Goal: Navigation & Orientation: Find specific page/section

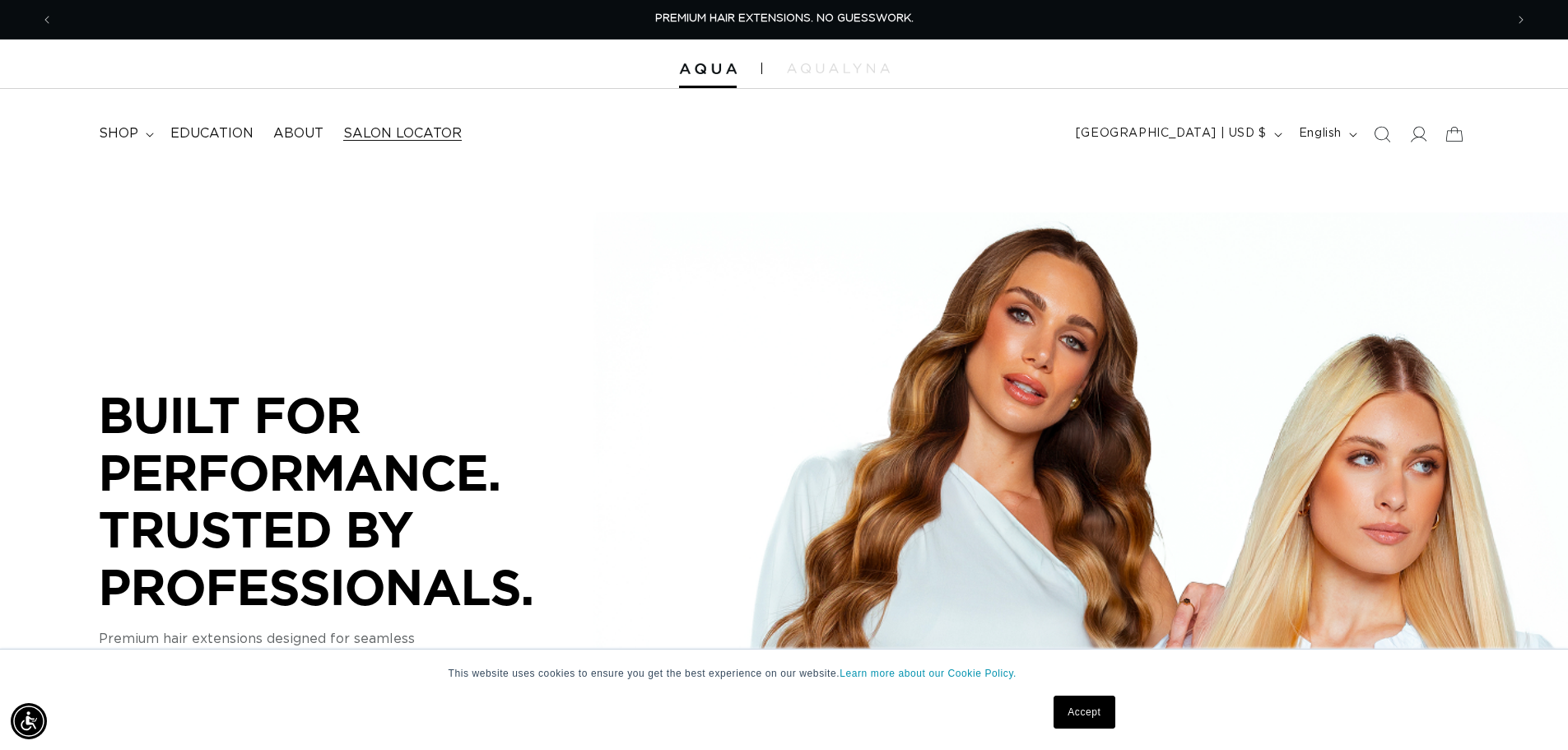
click at [383, 138] on span "Salon Locator" at bounding box center [402, 134] width 119 height 18
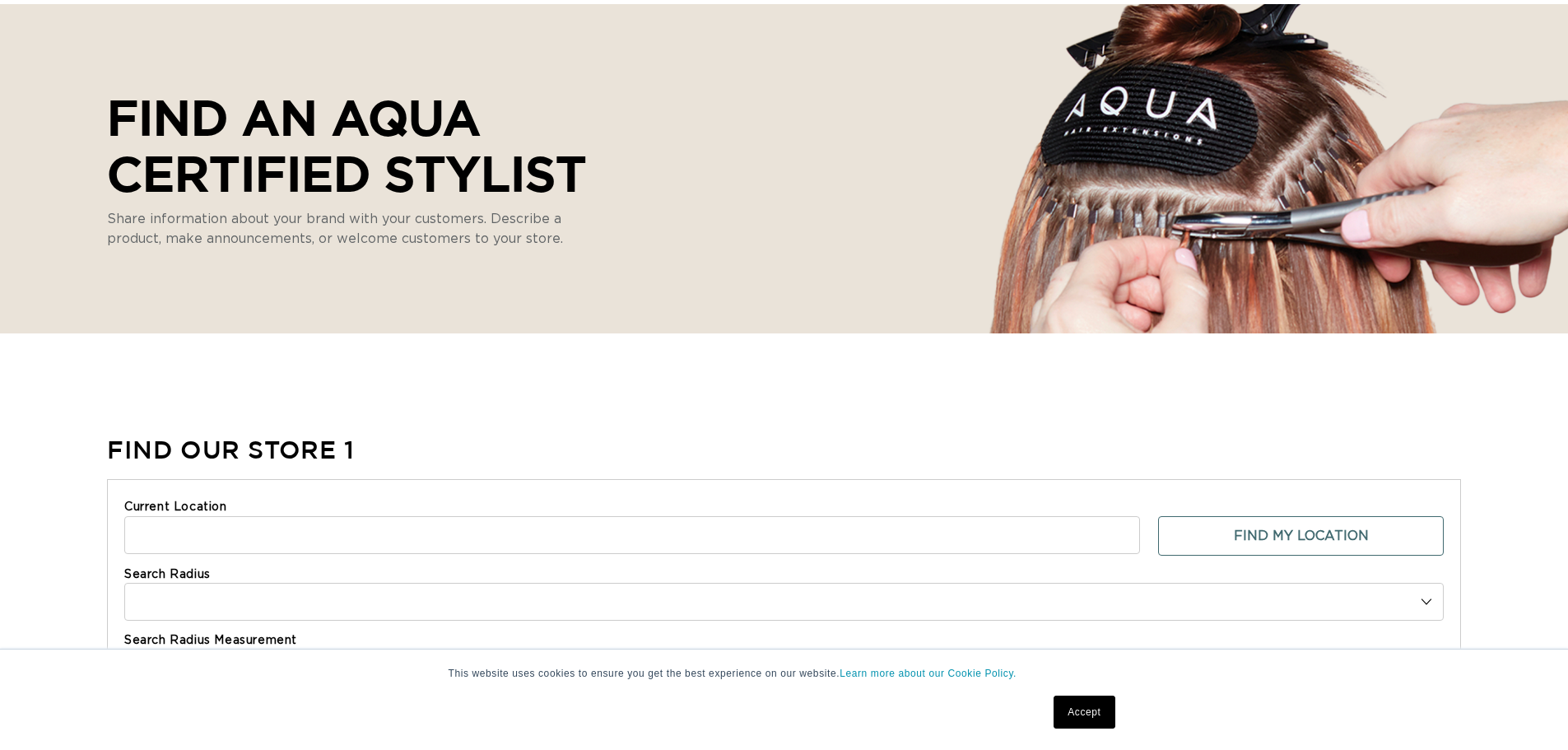
select select "m"
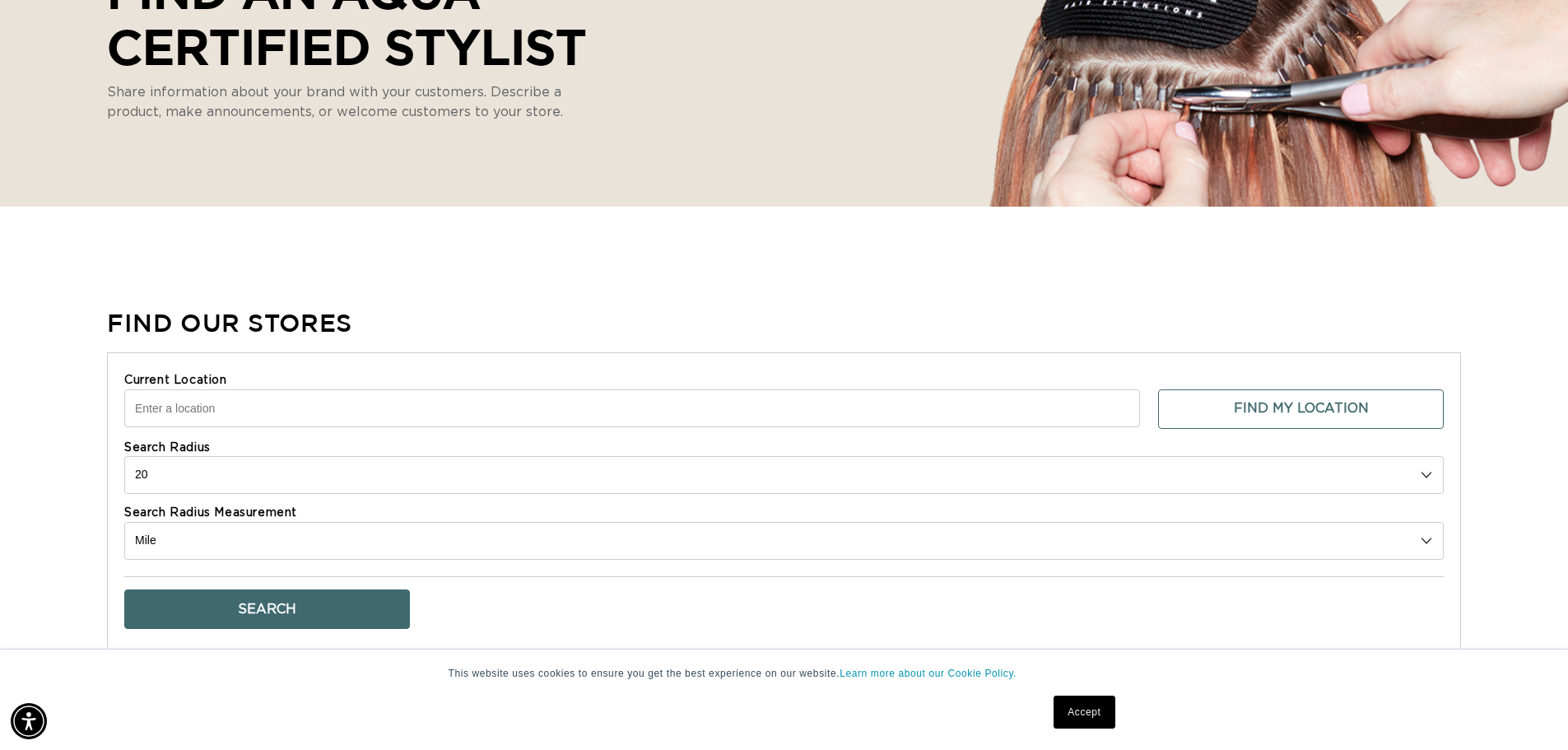
scroll to position [329, 0]
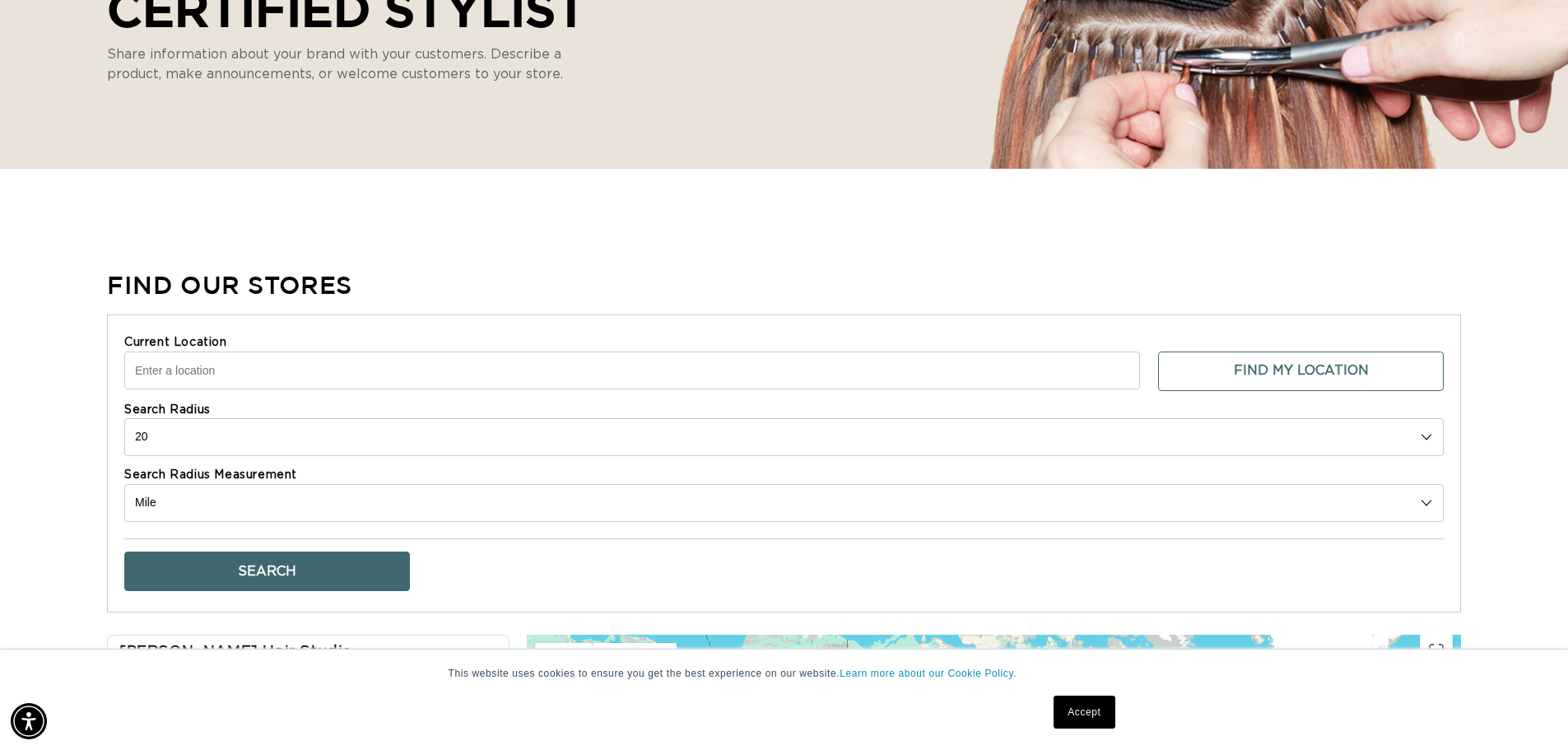
click at [453, 362] on input "Current Location" at bounding box center [632, 370] width 1015 height 38
type input "Wheaton, IL, USA"
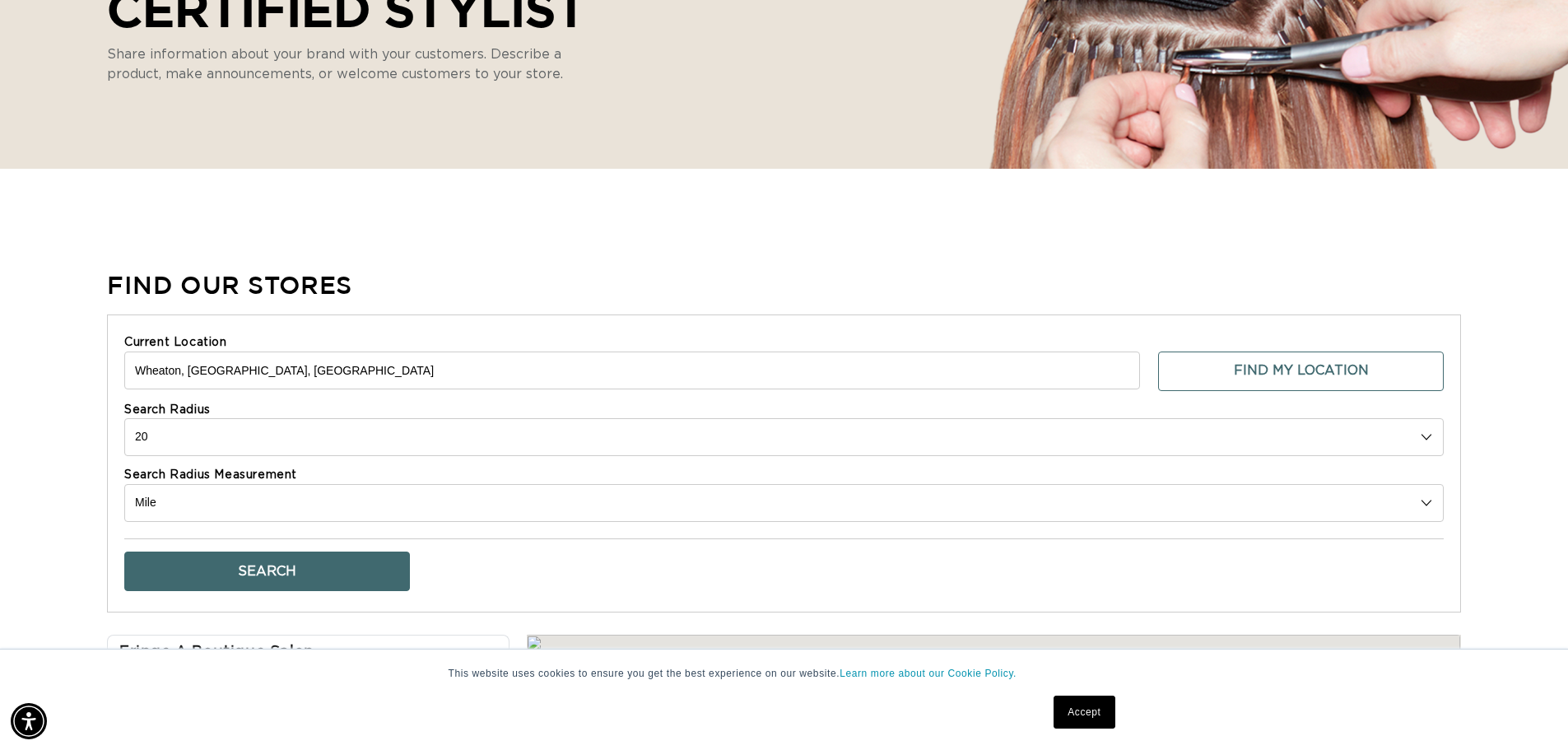
scroll to position [0, 2902]
click at [385, 571] on button "Search" at bounding box center [267, 572] width 285 height 40
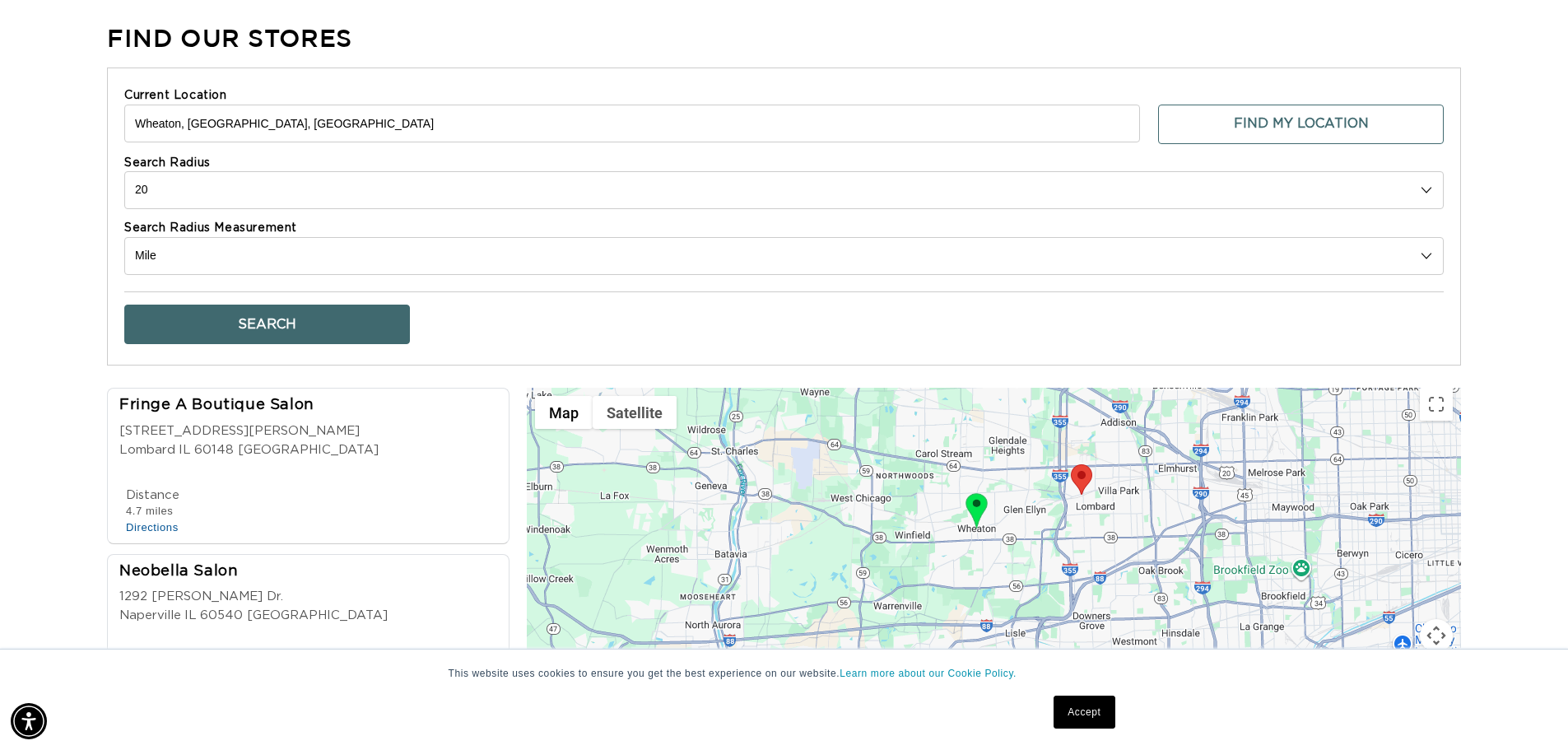
scroll to position [659, 0]
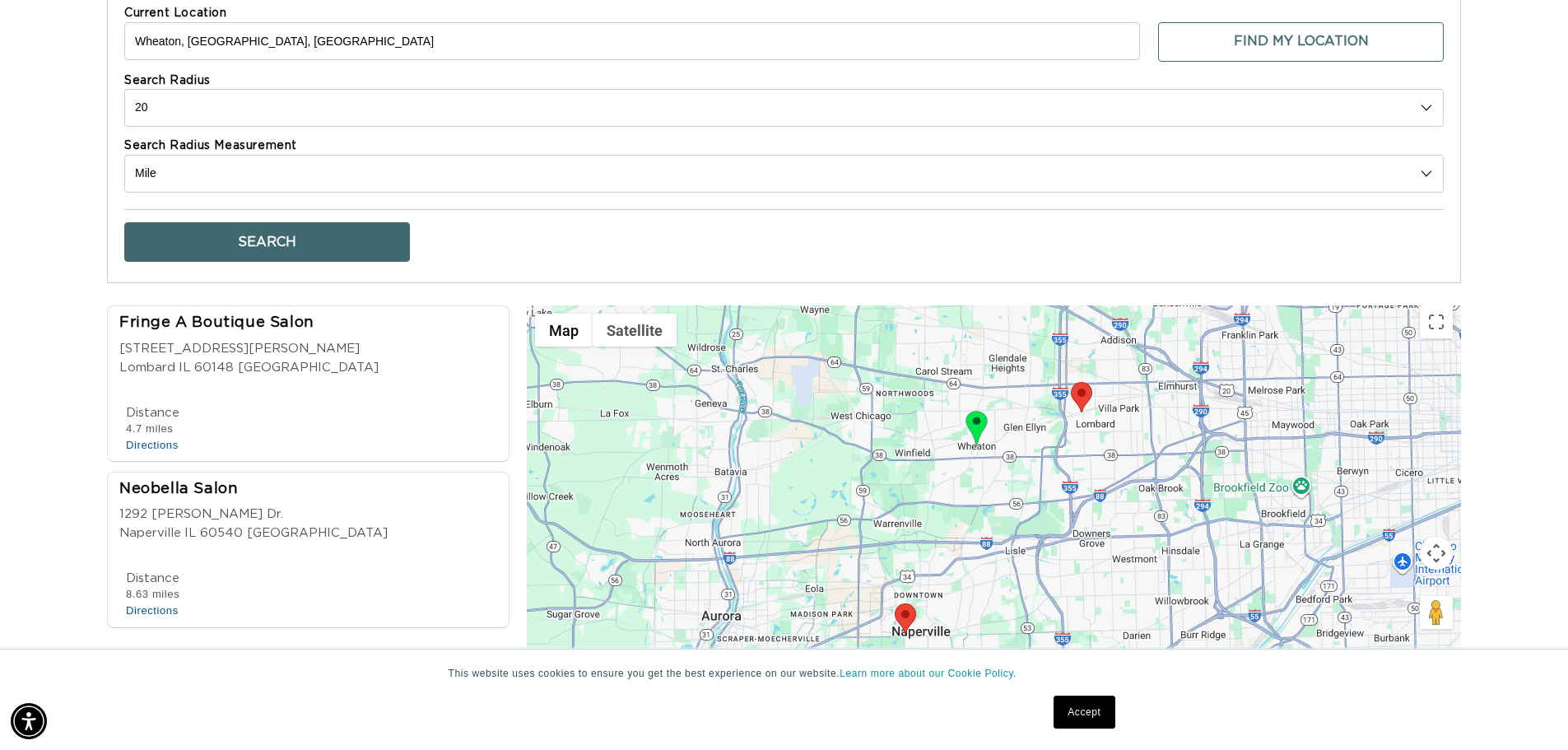
click at [71, 522] on div "Find Our Stores Current Location Wheaton, IL, USA Find My Location Search Radiu…" at bounding box center [784, 351] width 1568 height 826
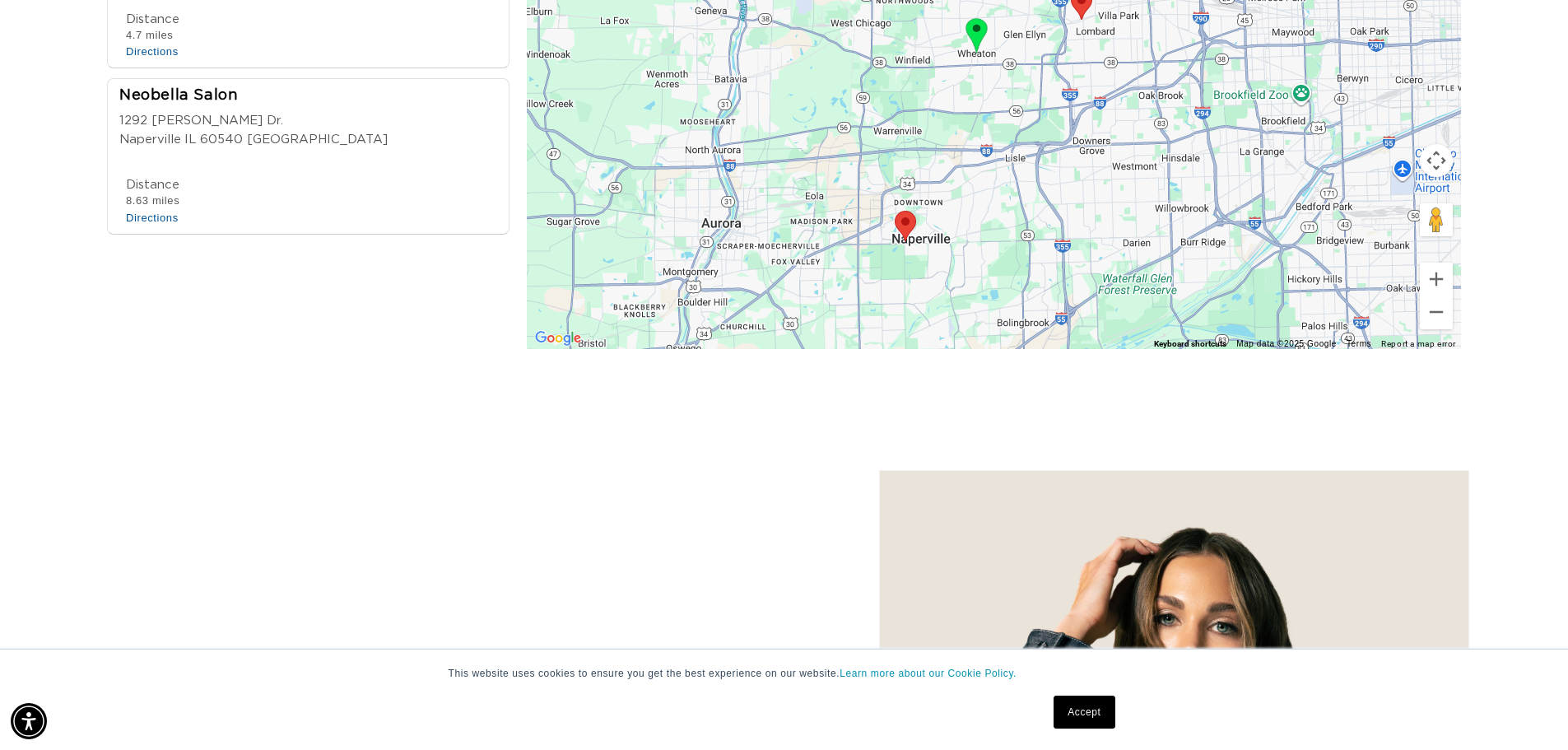
scroll to position [72, 0]
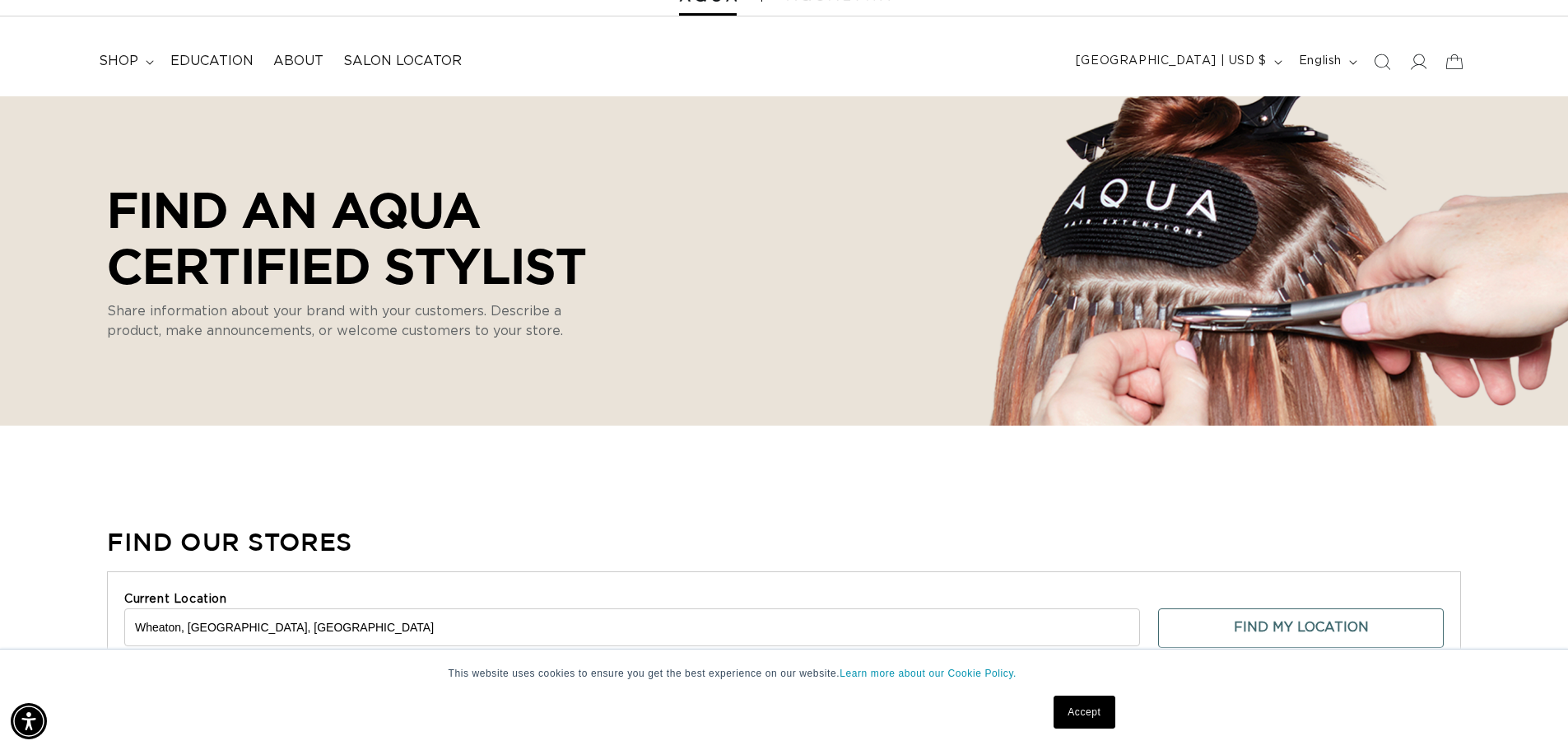
drag, startPoint x: 438, startPoint y: 424, endPoint x: 427, endPoint y: 167, distance: 257.2
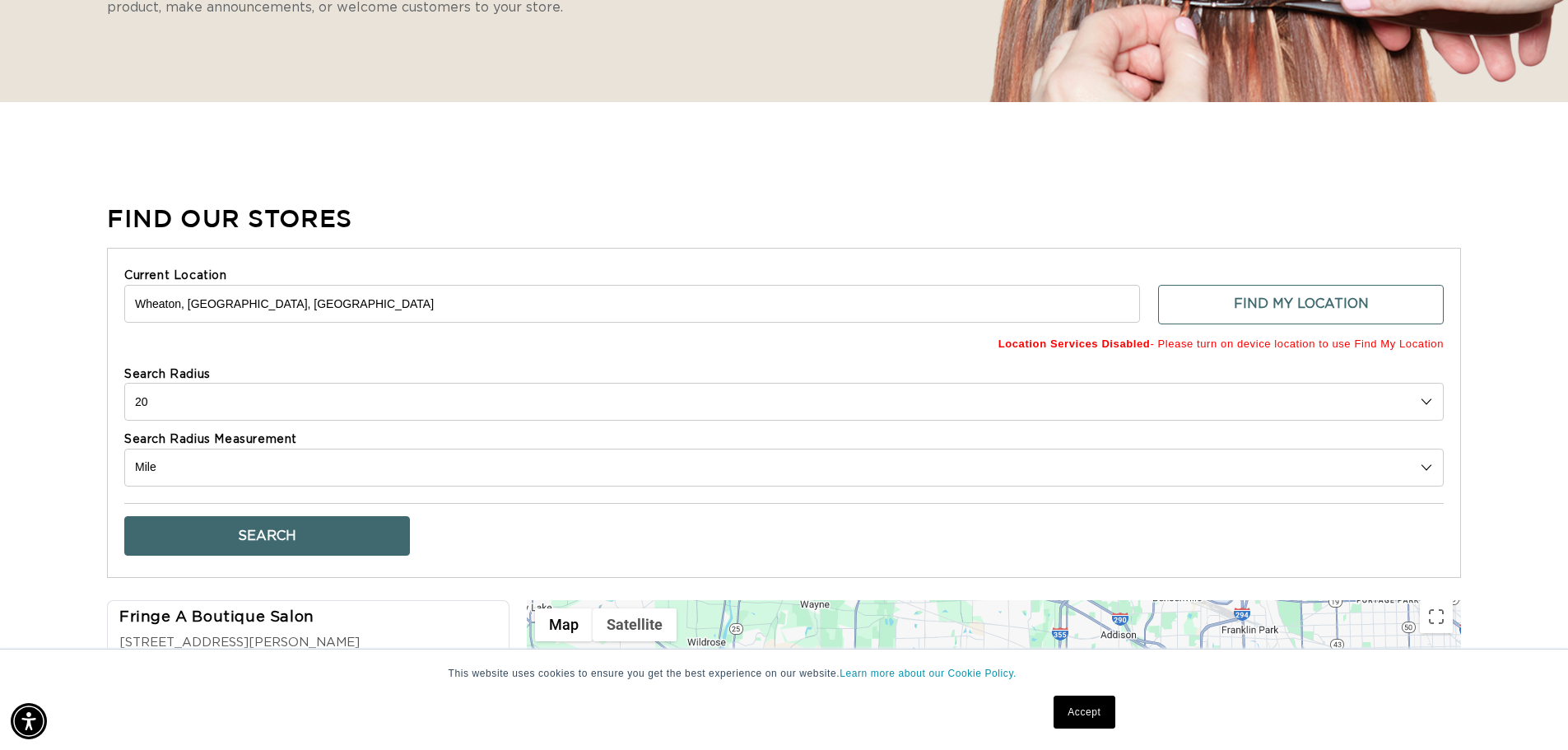
scroll to position [412, 0]
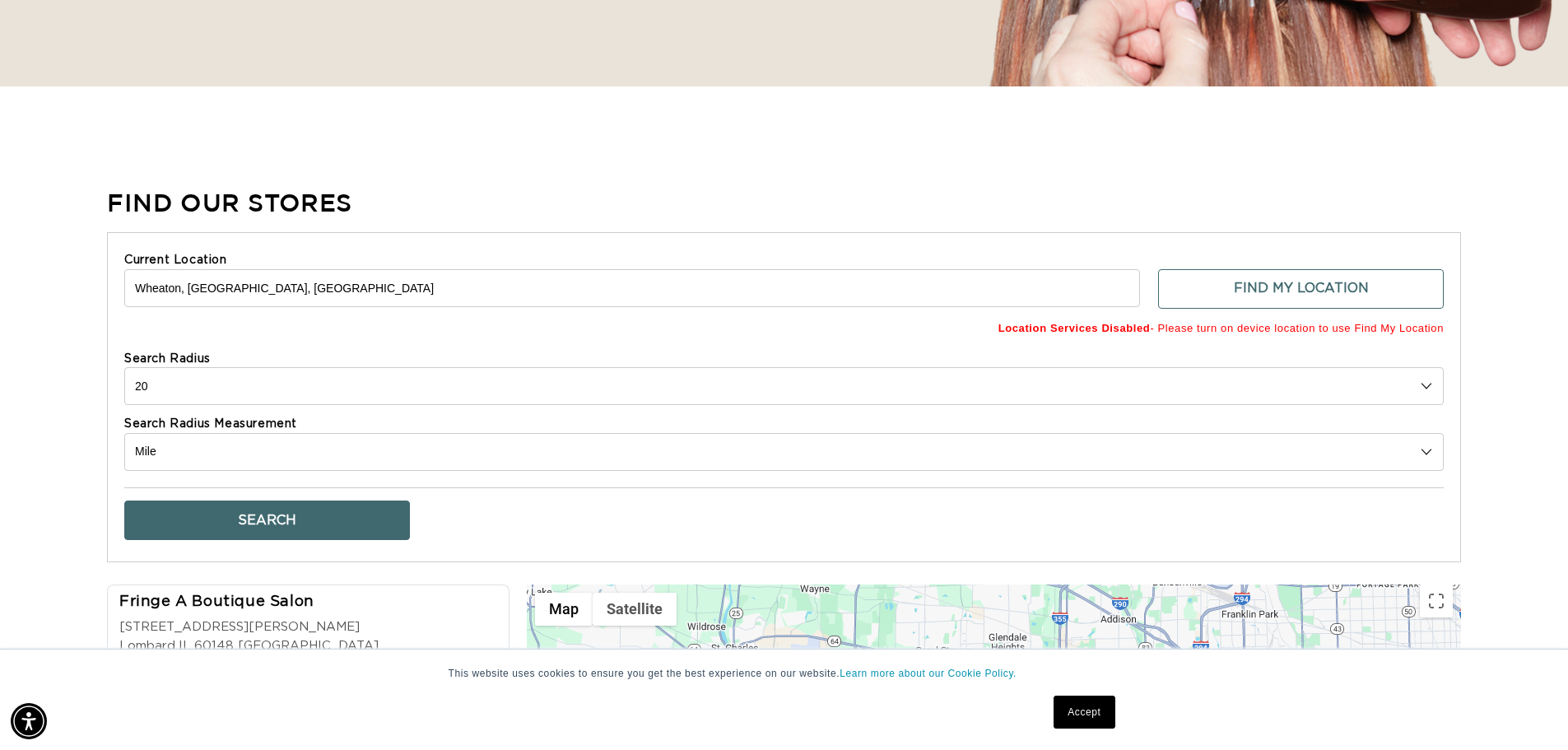
drag, startPoint x: 214, startPoint y: 393, endPoint x: 194, endPoint y: 393, distance: 20.0
click at [194, 393] on select "10 20 30 40 No Limit" at bounding box center [784, 386] width 1319 height 38
click at [124, 367] on select "10 20 30 40 No Limit" at bounding box center [784, 386] width 1319 height 38
click at [181, 401] on select "10 20 30 40 No Limit" at bounding box center [784, 386] width 1319 height 38
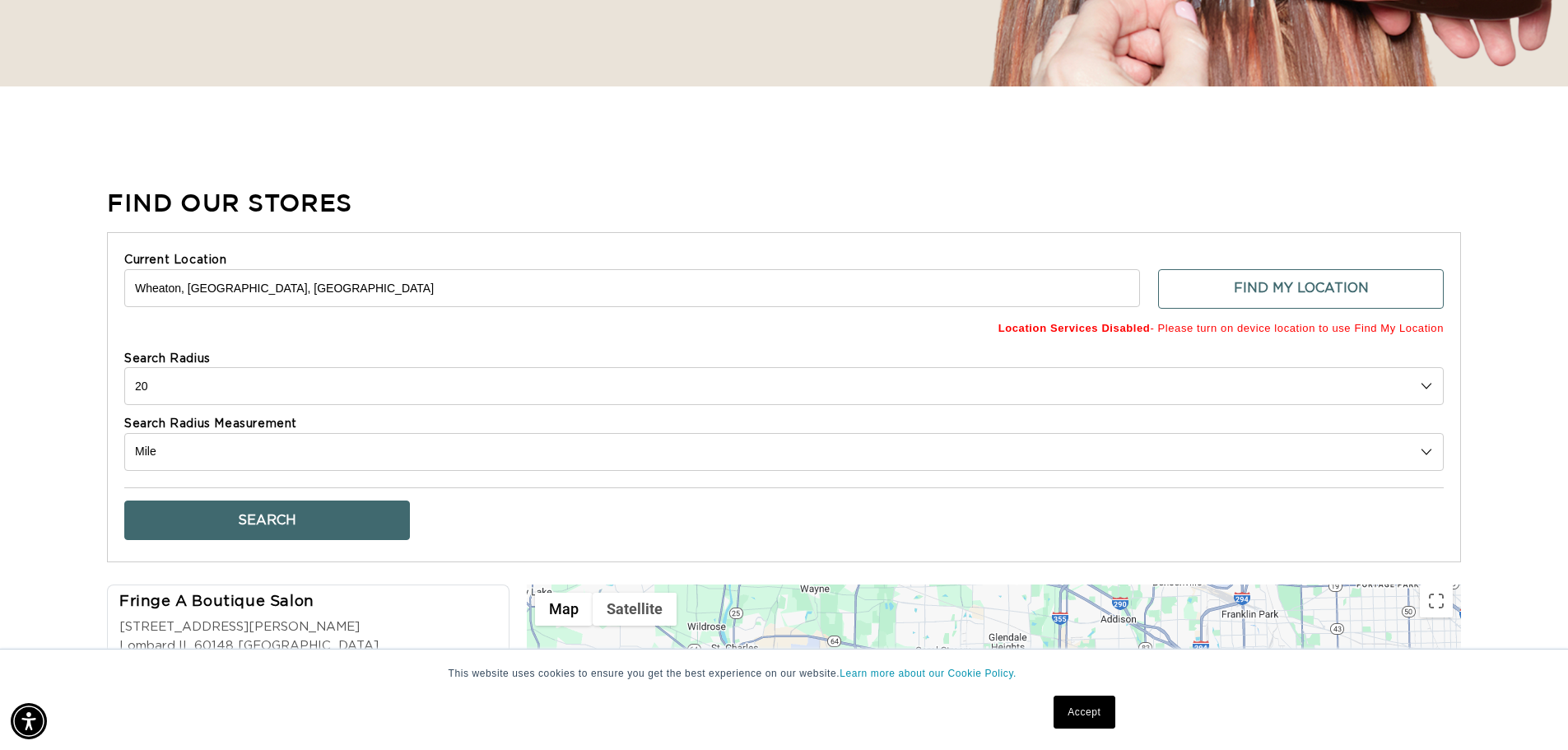
select select "10"
click at [124, 367] on select "10 20 30 40 No Limit" at bounding box center [784, 386] width 1319 height 38
click at [193, 507] on button "Search" at bounding box center [267, 520] width 285 height 40
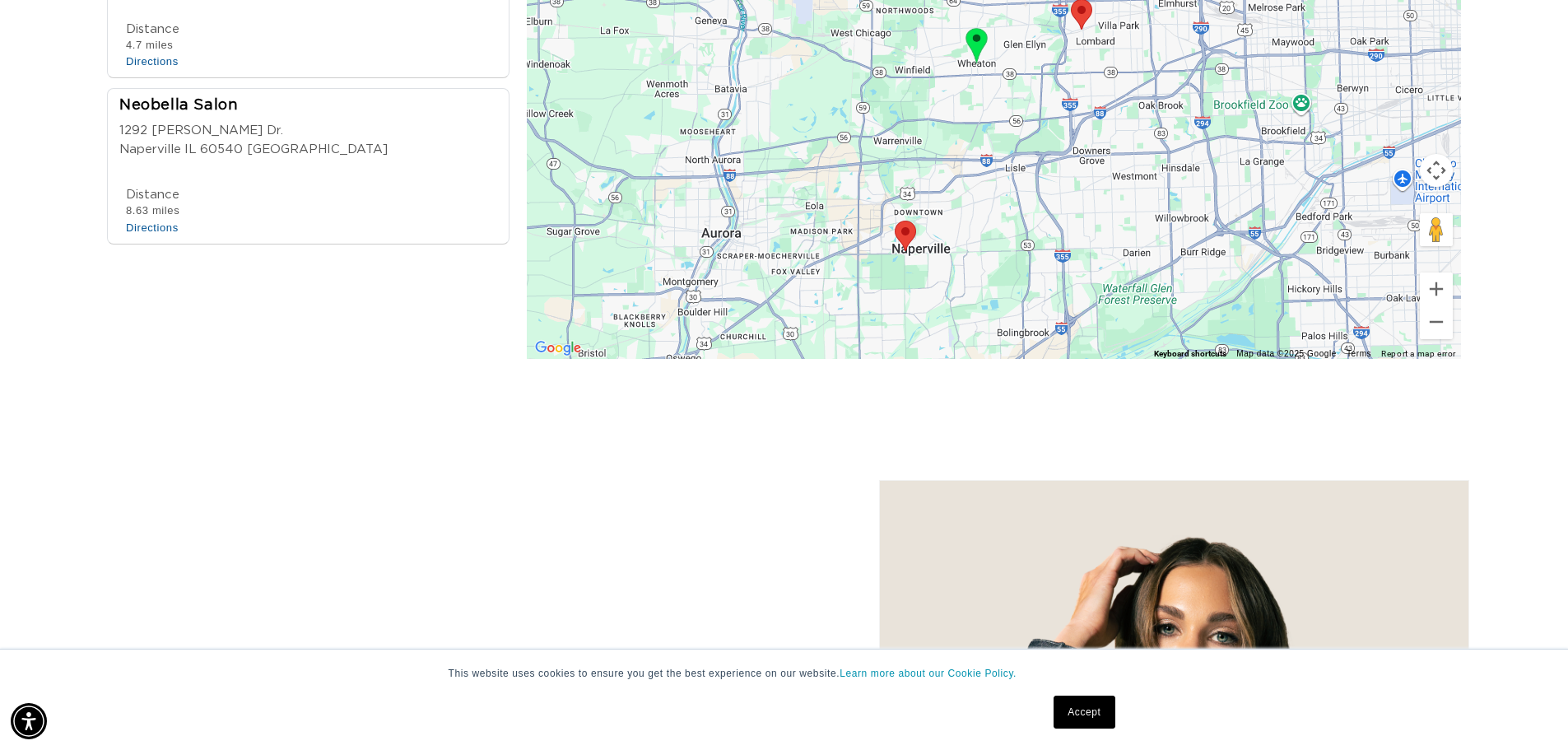
scroll to position [0, 0]
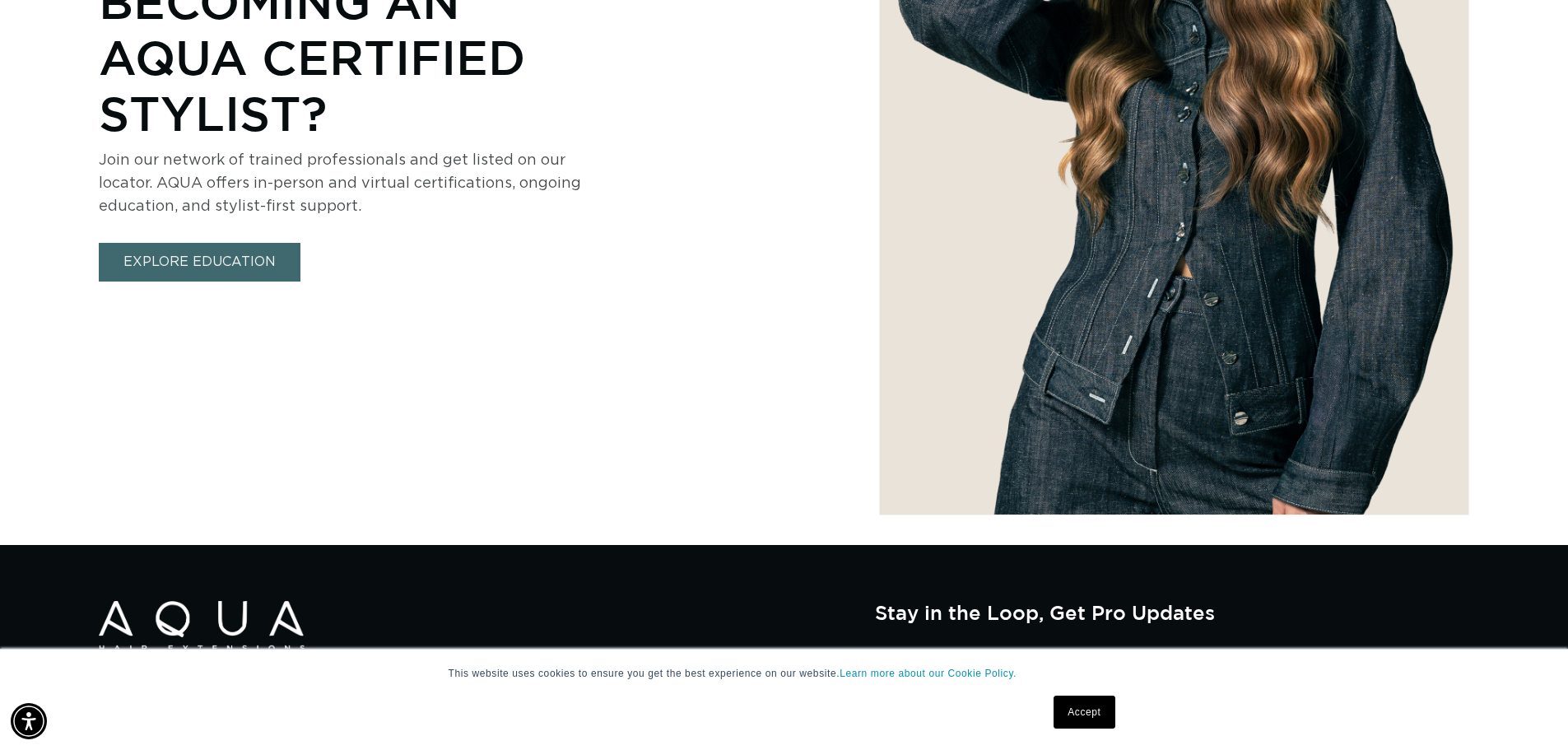
drag, startPoint x: 429, startPoint y: 597, endPoint x: 433, endPoint y: 518, distance: 79.1
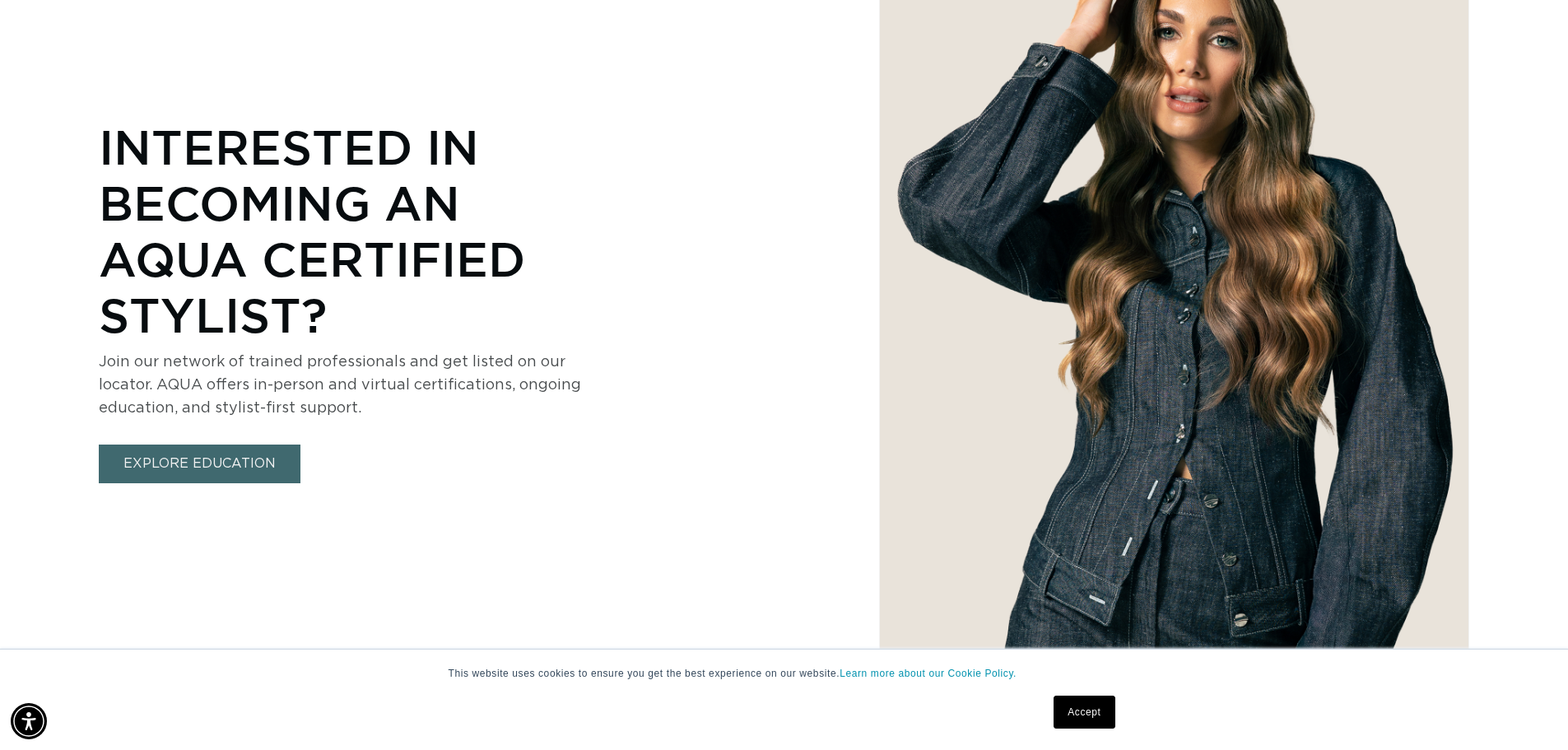
drag, startPoint x: 431, startPoint y: 518, endPoint x: 433, endPoint y: 442, distance: 76.0
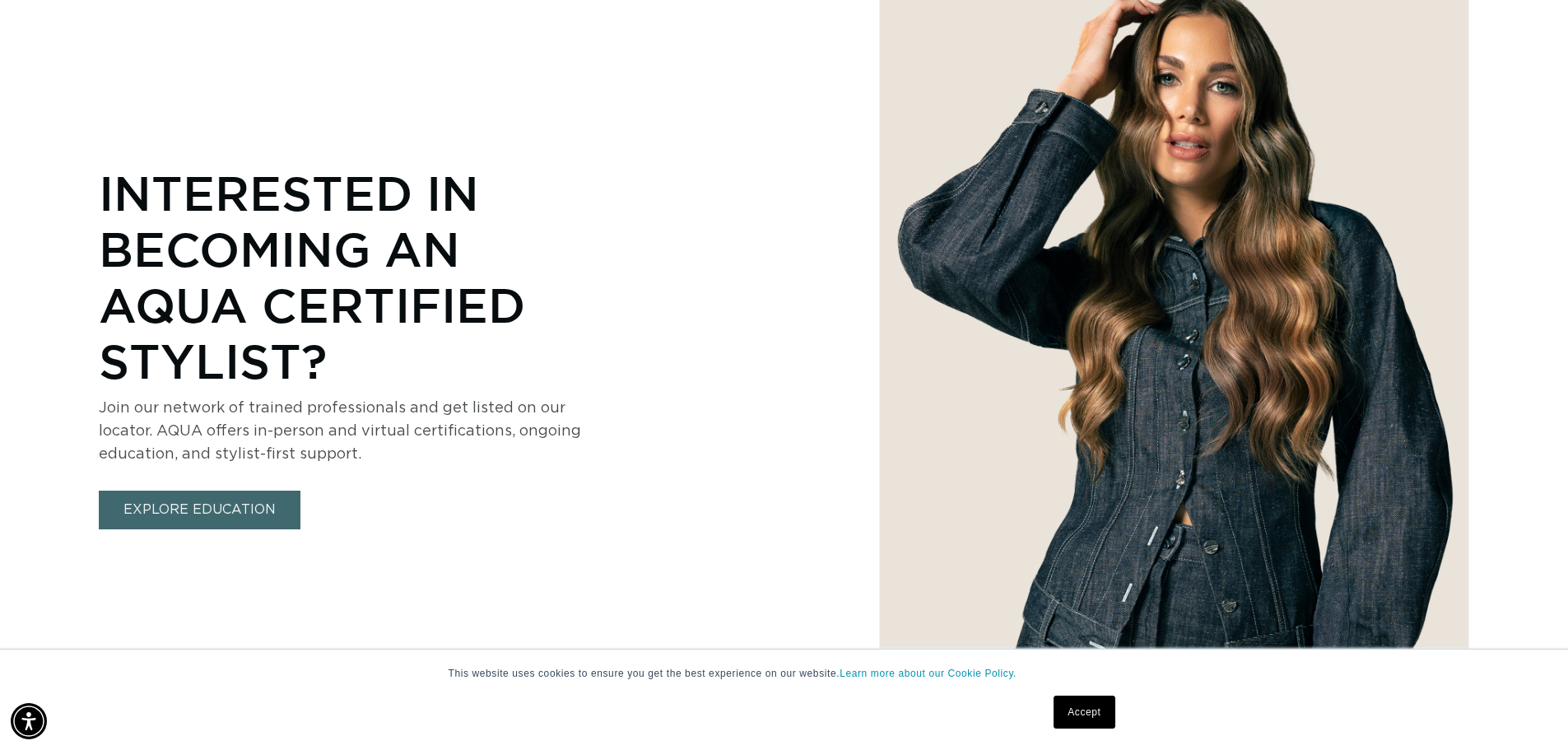
click at [255, 520] on link "EXPLORE EDUCATION" at bounding box center [199, 510] width 202 height 39
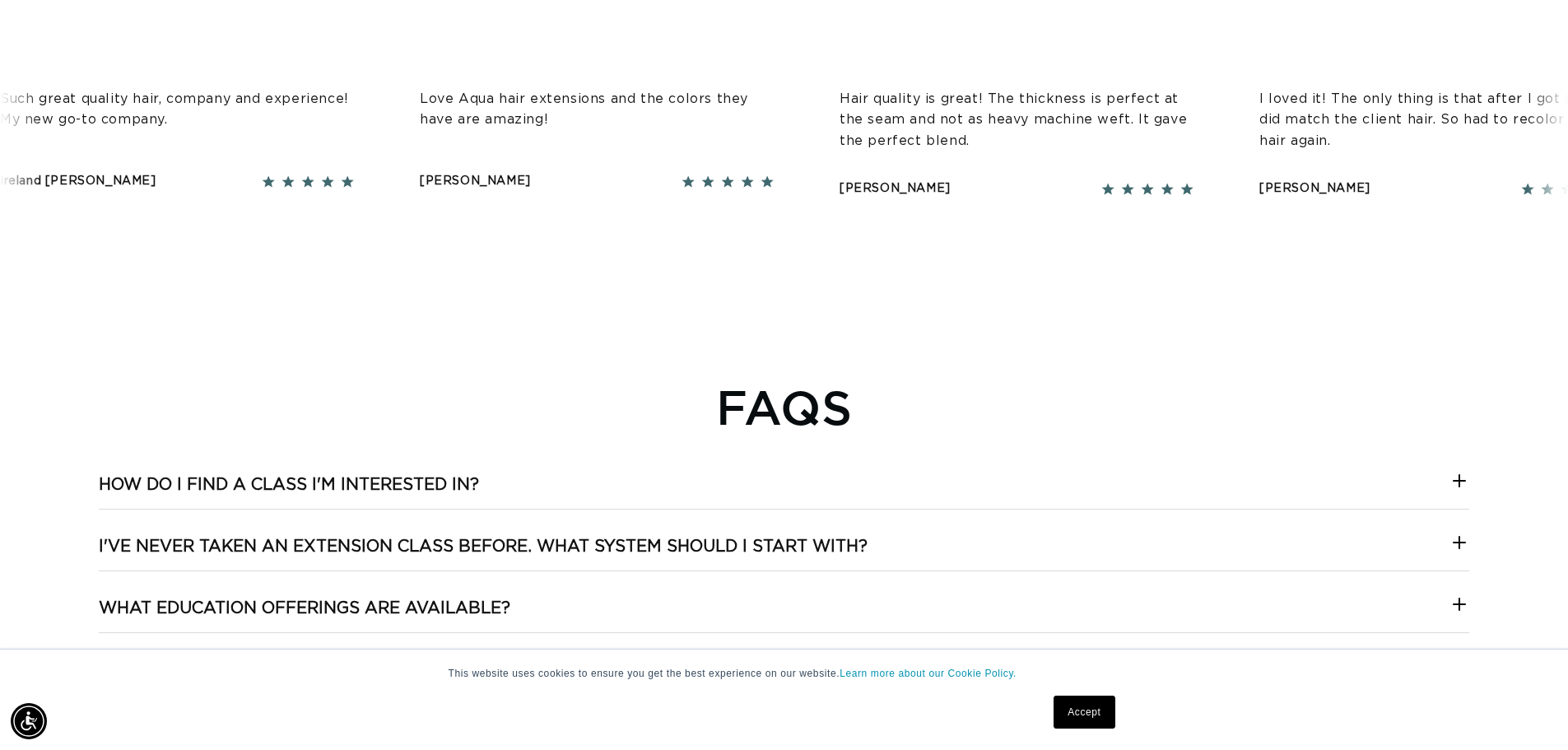
scroll to position [0, 2902]
click at [469, 485] on h3 "How do I find a class I'm interested in?" at bounding box center [288, 484] width 380 height 21
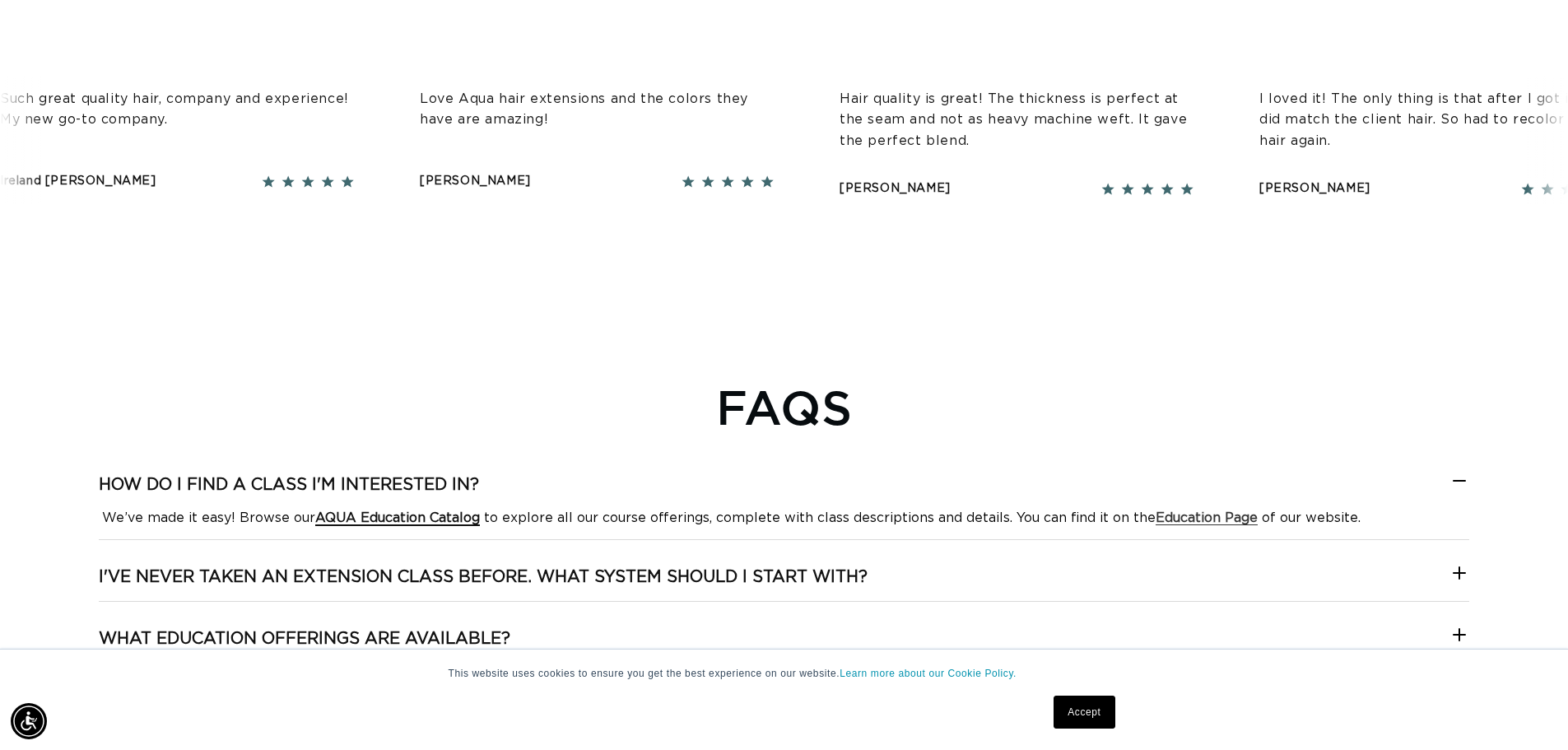
click at [436, 520] on strong "AQUA Education Catalog" at bounding box center [397, 518] width 164 height 13
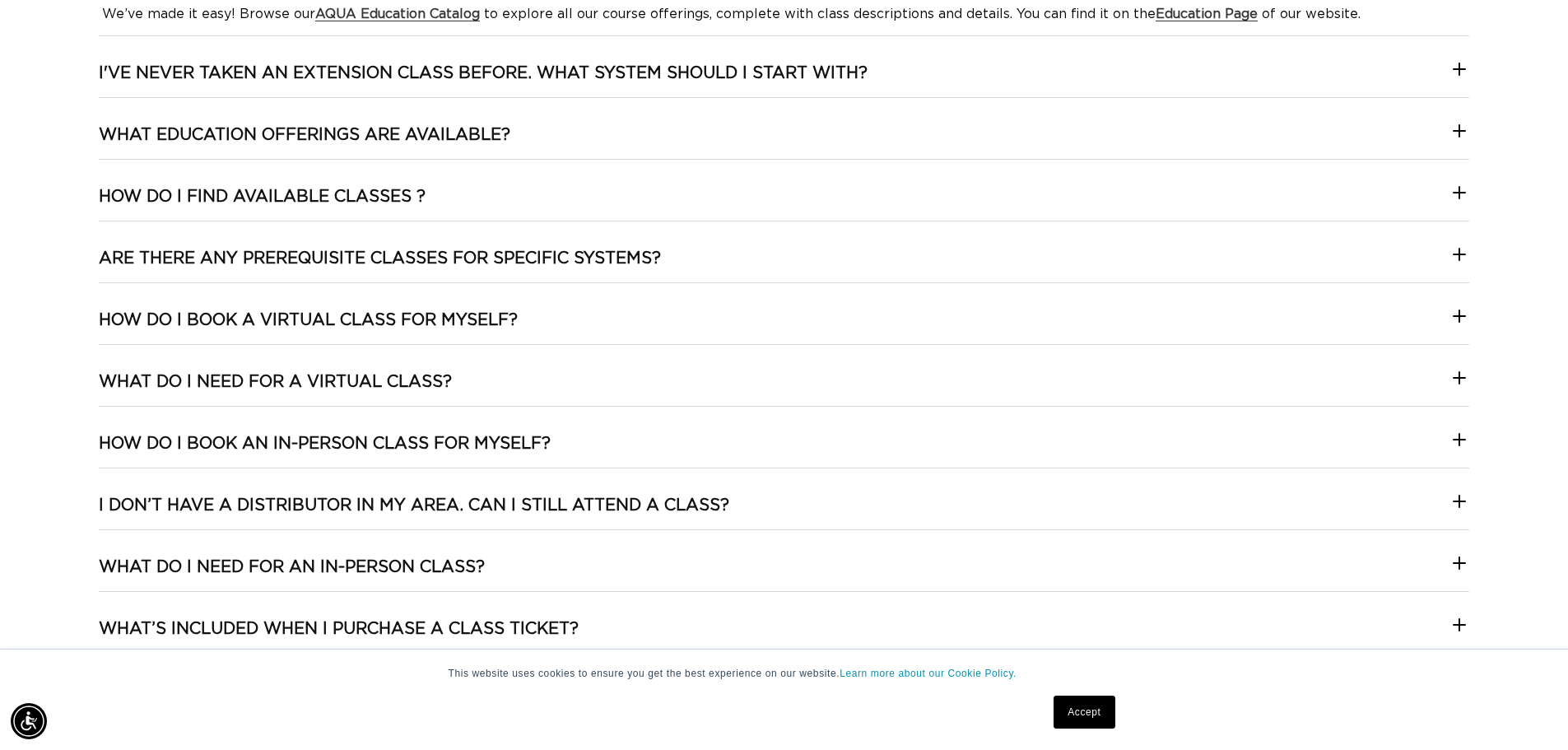
scroll to position [3459, 0]
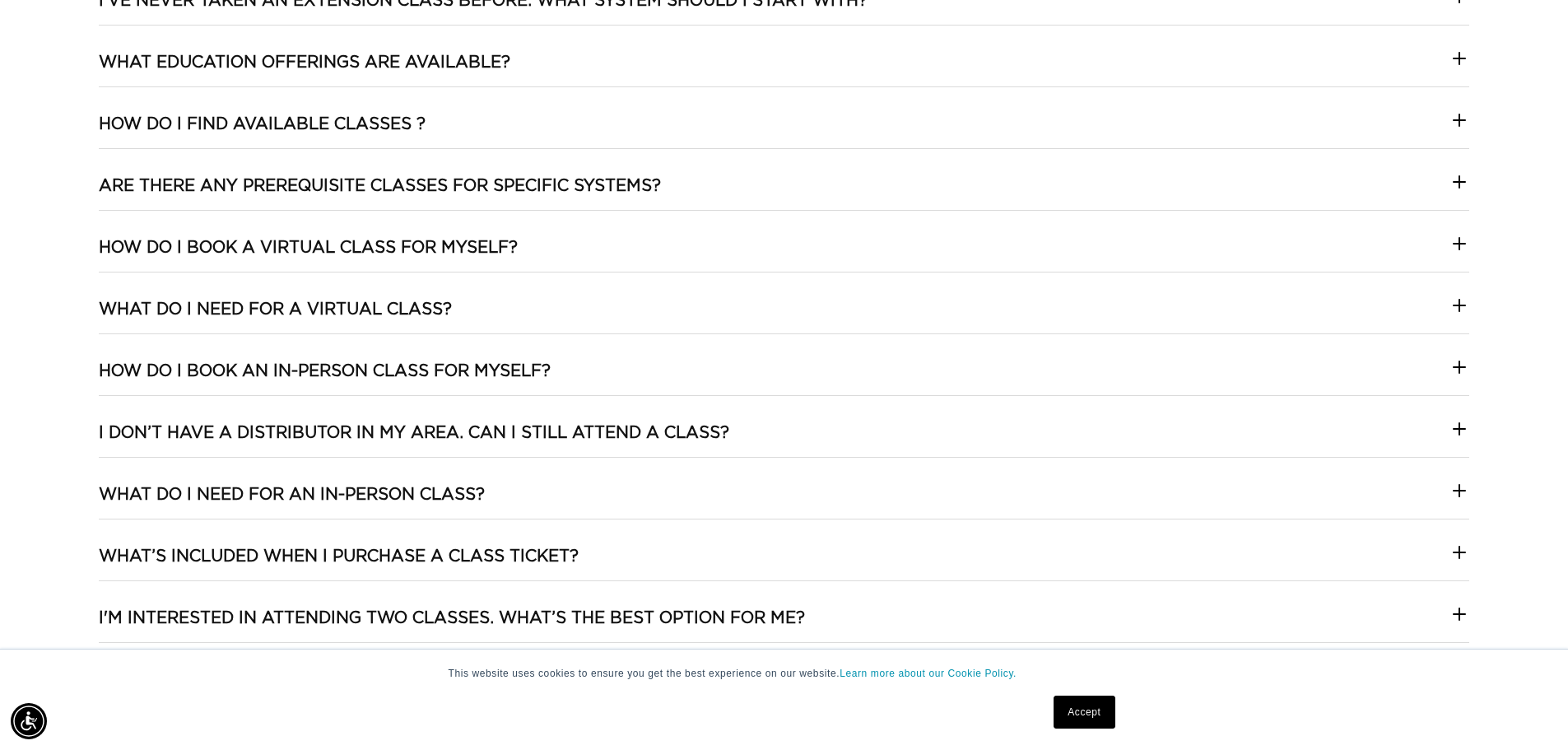
click at [395, 425] on h3 "I don’t have a distributor in my area. Can I still attend a class?" at bounding box center [413, 433] width 631 height 21
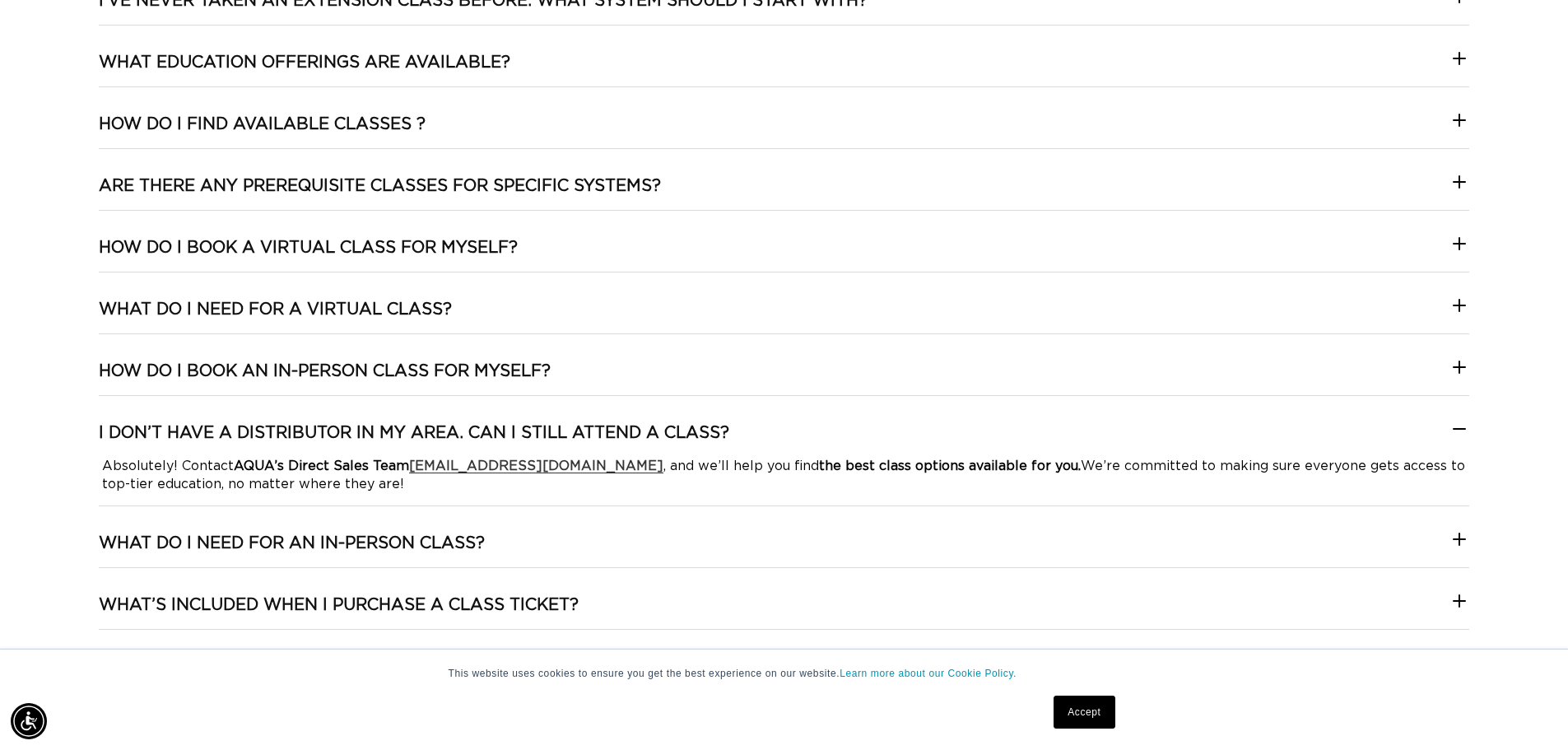
scroll to position [0, 1451]
click at [683, 423] on h3 "I don’t have a distributor in my area. Can I still attend a class?" at bounding box center [413, 433] width 631 height 21
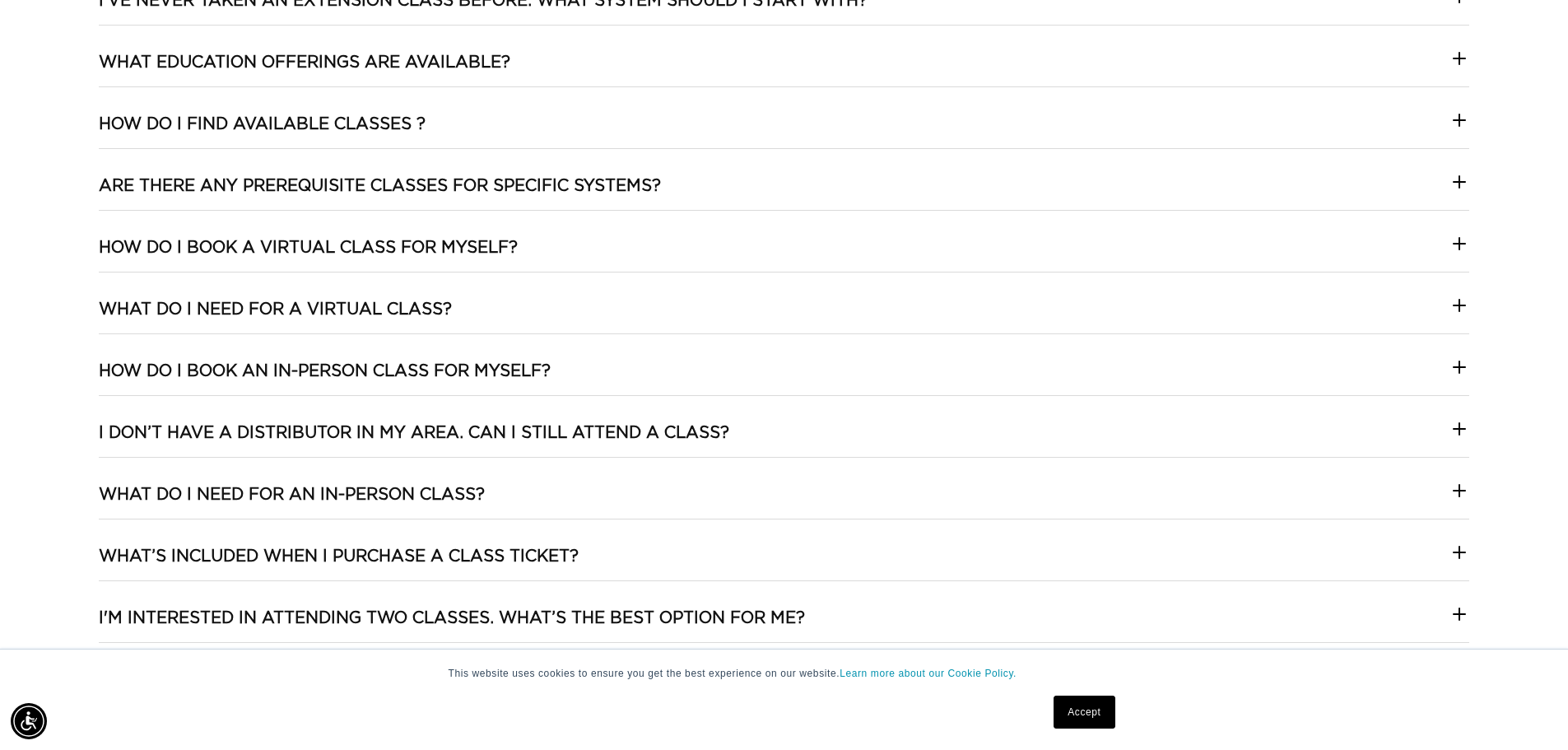
click at [681, 428] on h3 "I don’t have a distributor in my area. Can I still attend a class?" at bounding box center [413, 433] width 631 height 21
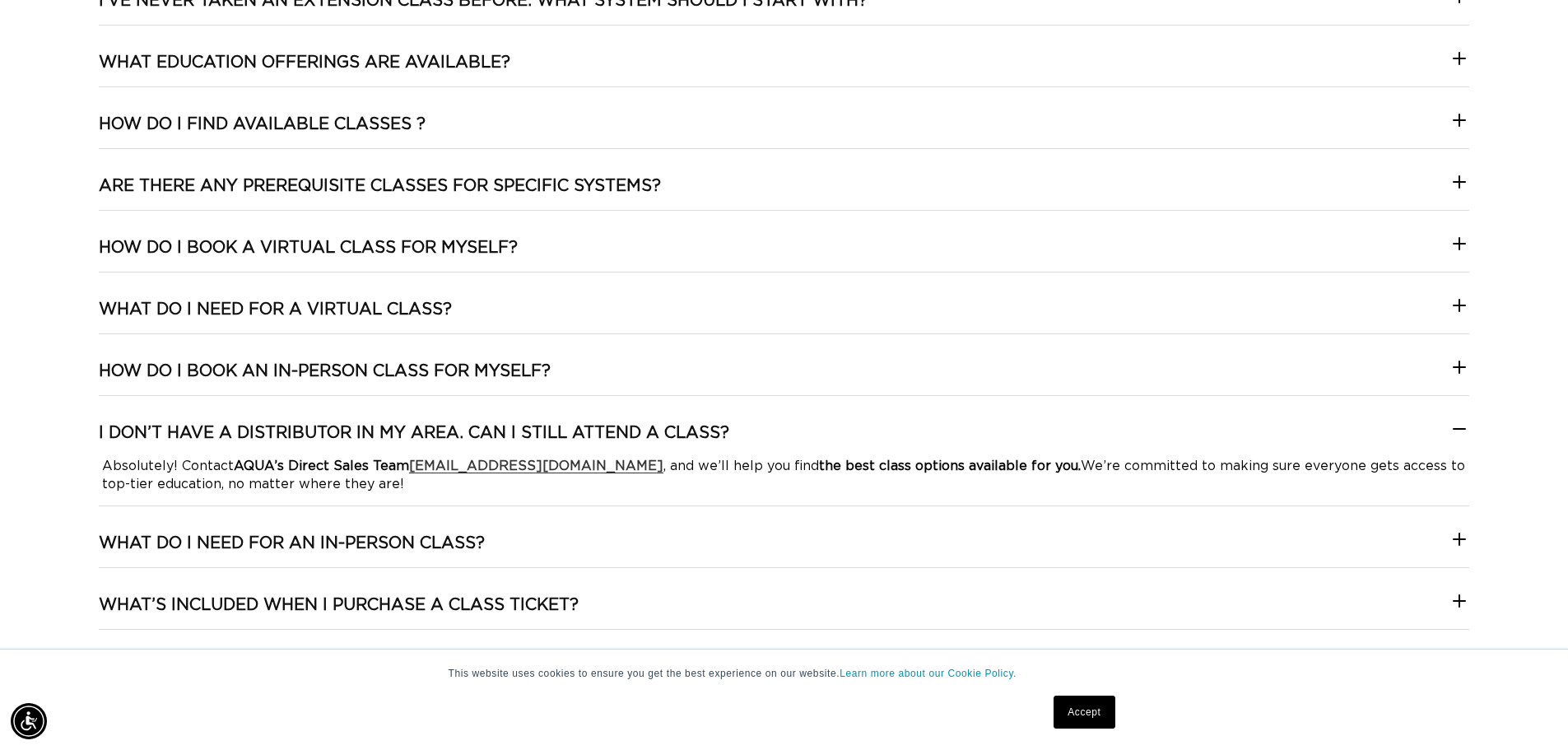
click at [680, 435] on h3 "I don’t have a distributor in my area. Can I still attend a class?" at bounding box center [413, 433] width 631 height 21
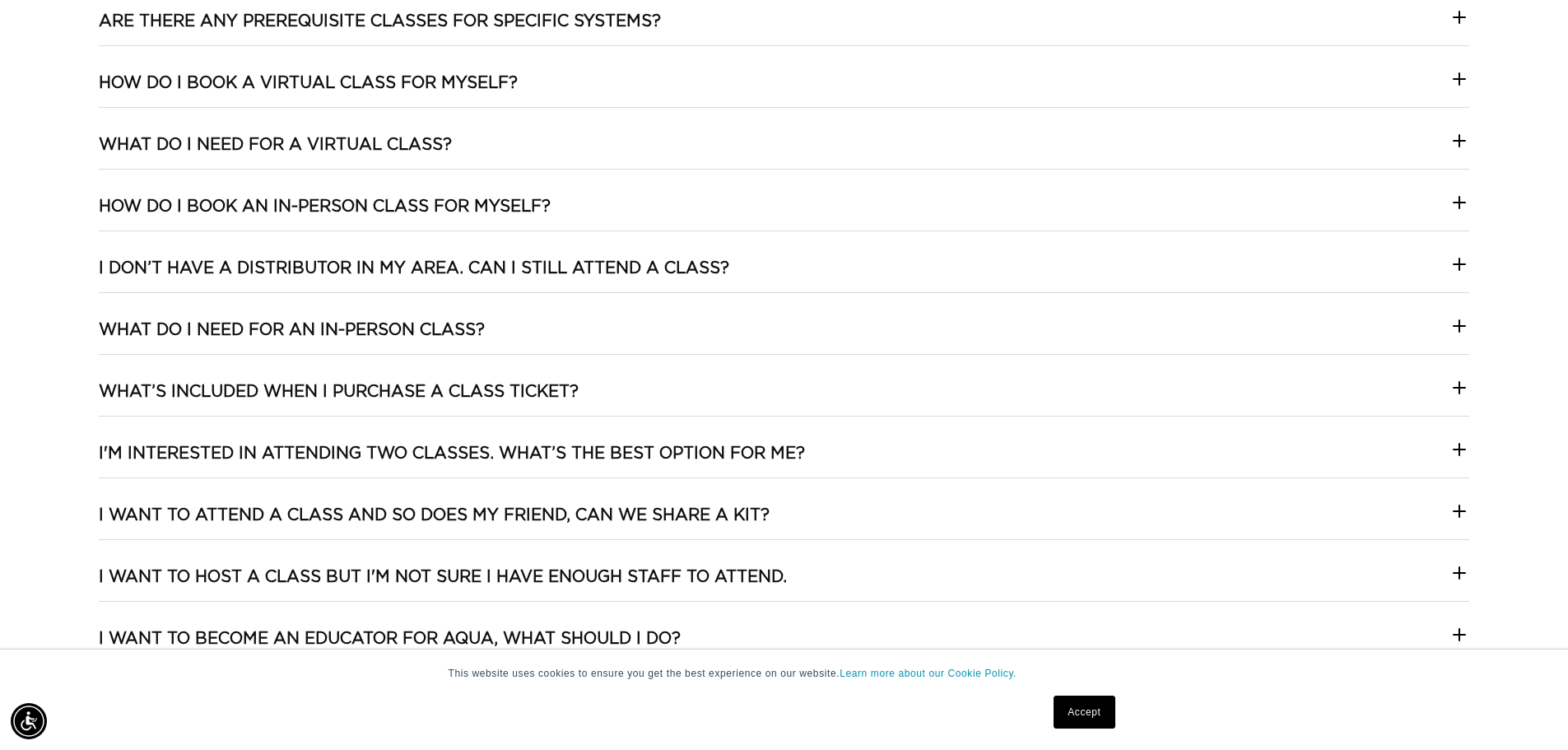
scroll to position [0, 2902]
click at [663, 452] on h3 "I'M INTERESTED IN ATTENDING TWO CLASSES. WHAT’S THE BEST OPTION FOR ME?" at bounding box center [451, 454] width 706 height 21
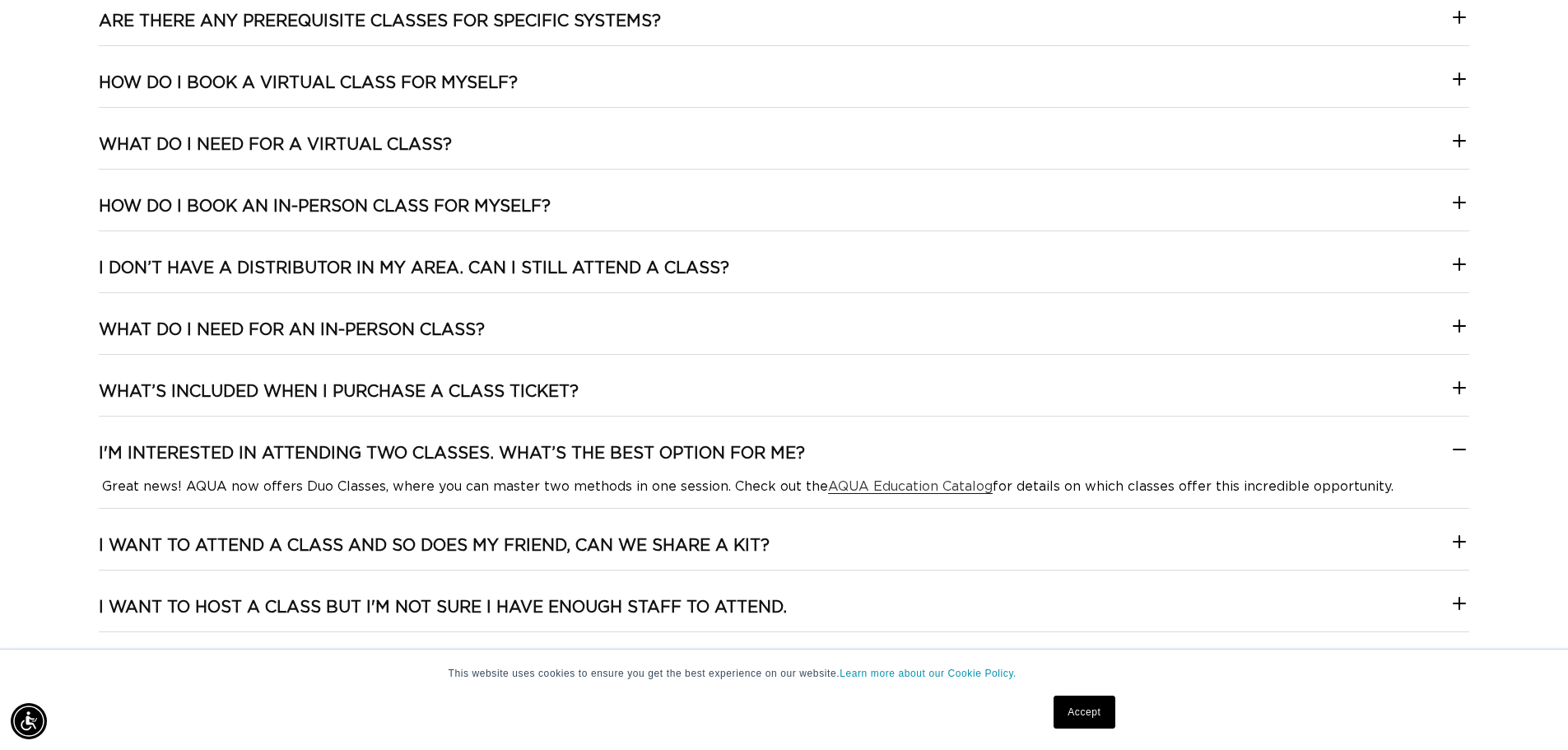
click at [662, 453] on h3 "I'M INTERESTED IN ATTENDING TWO CLASSES. WHAT’S THE BEST OPTION FOR ME?" at bounding box center [451, 454] width 706 height 21
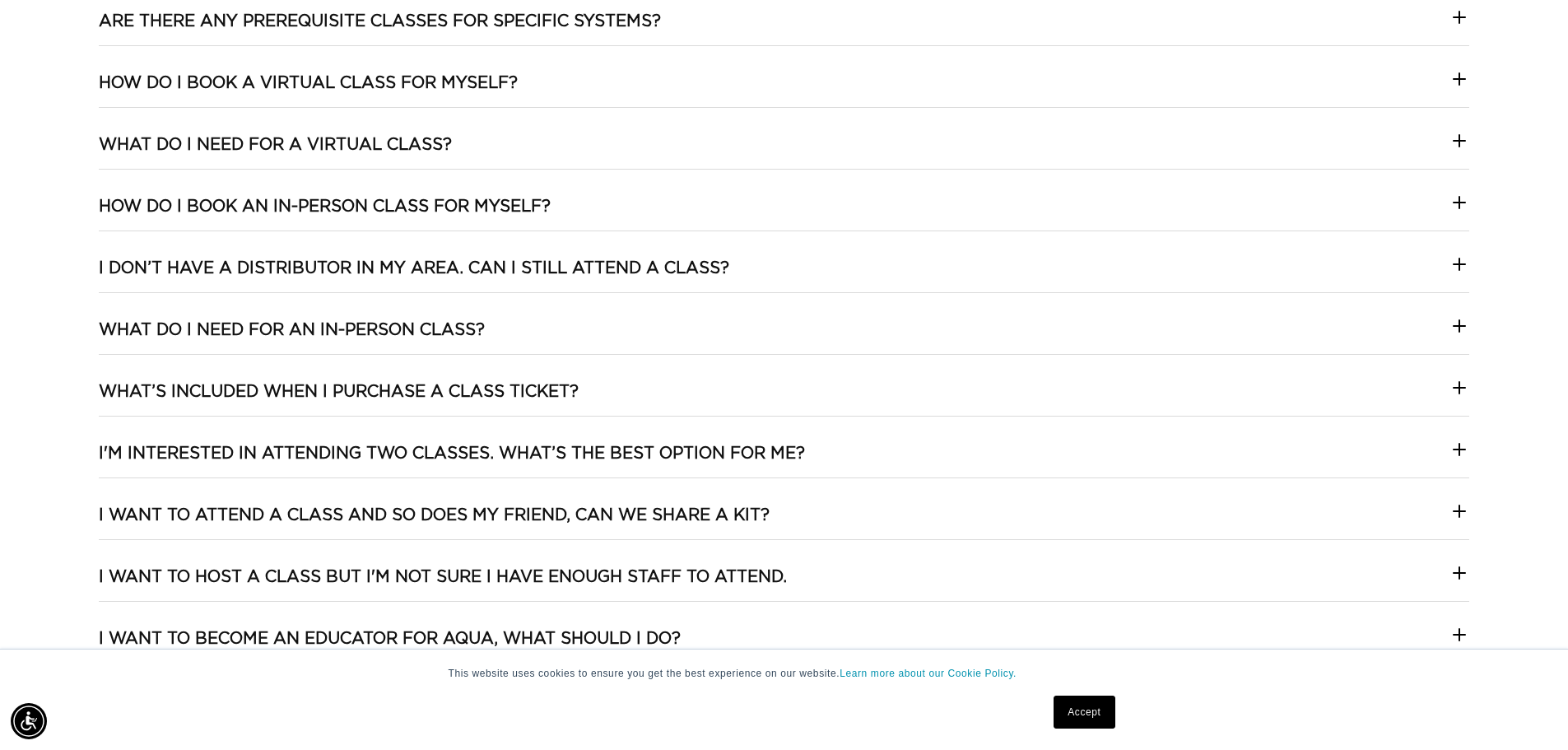
click at [662, 453] on h3 "I'M INTERESTED IN ATTENDING TWO CLASSES. WHAT’S THE BEST OPTION FOR ME?" at bounding box center [451, 454] width 706 height 21
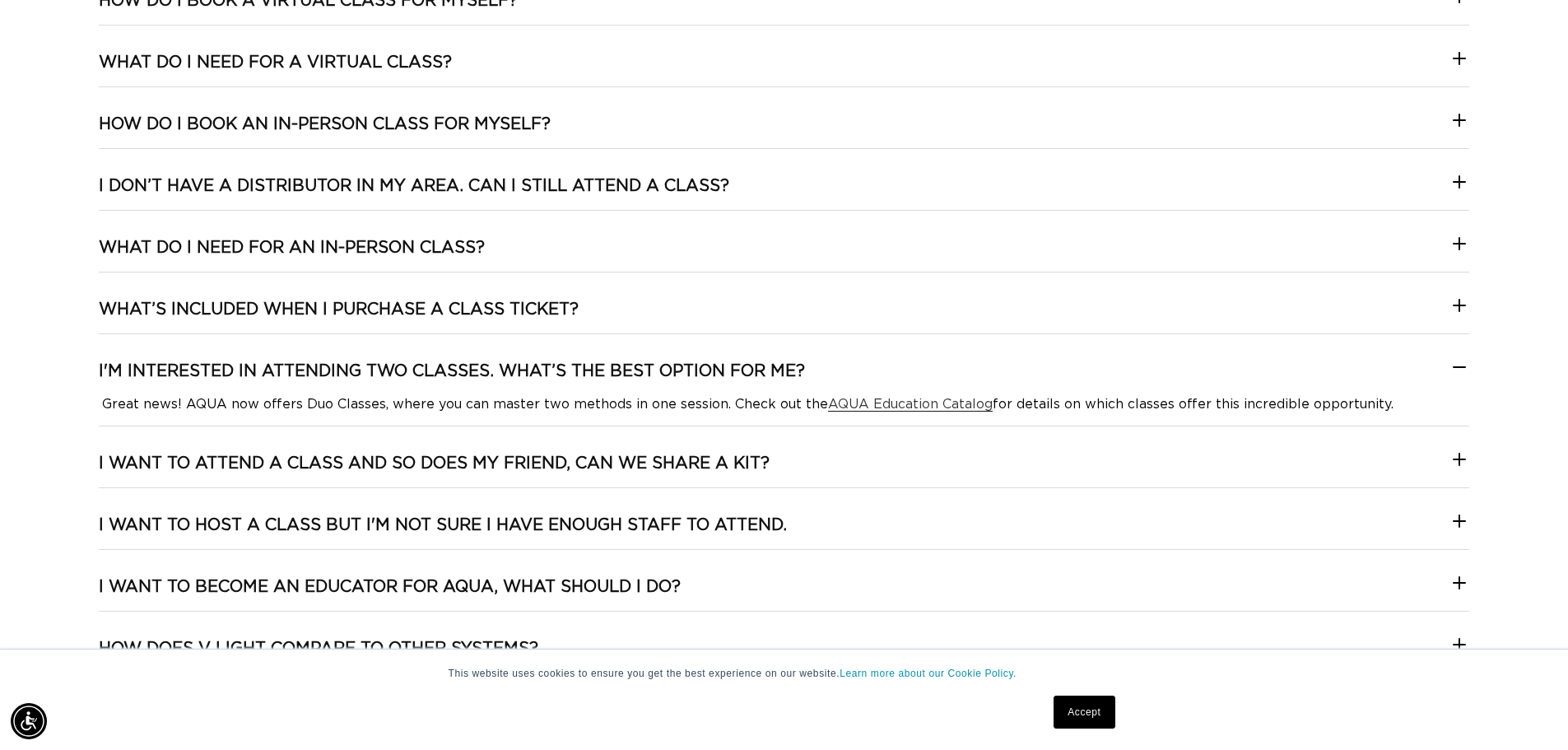
scroll to position [0, 1451]
click at [672, 462] on h3 "I want to attend a class and so does my friend, can we share a kit?" at bounding box center [434, 463] width 671 height 21
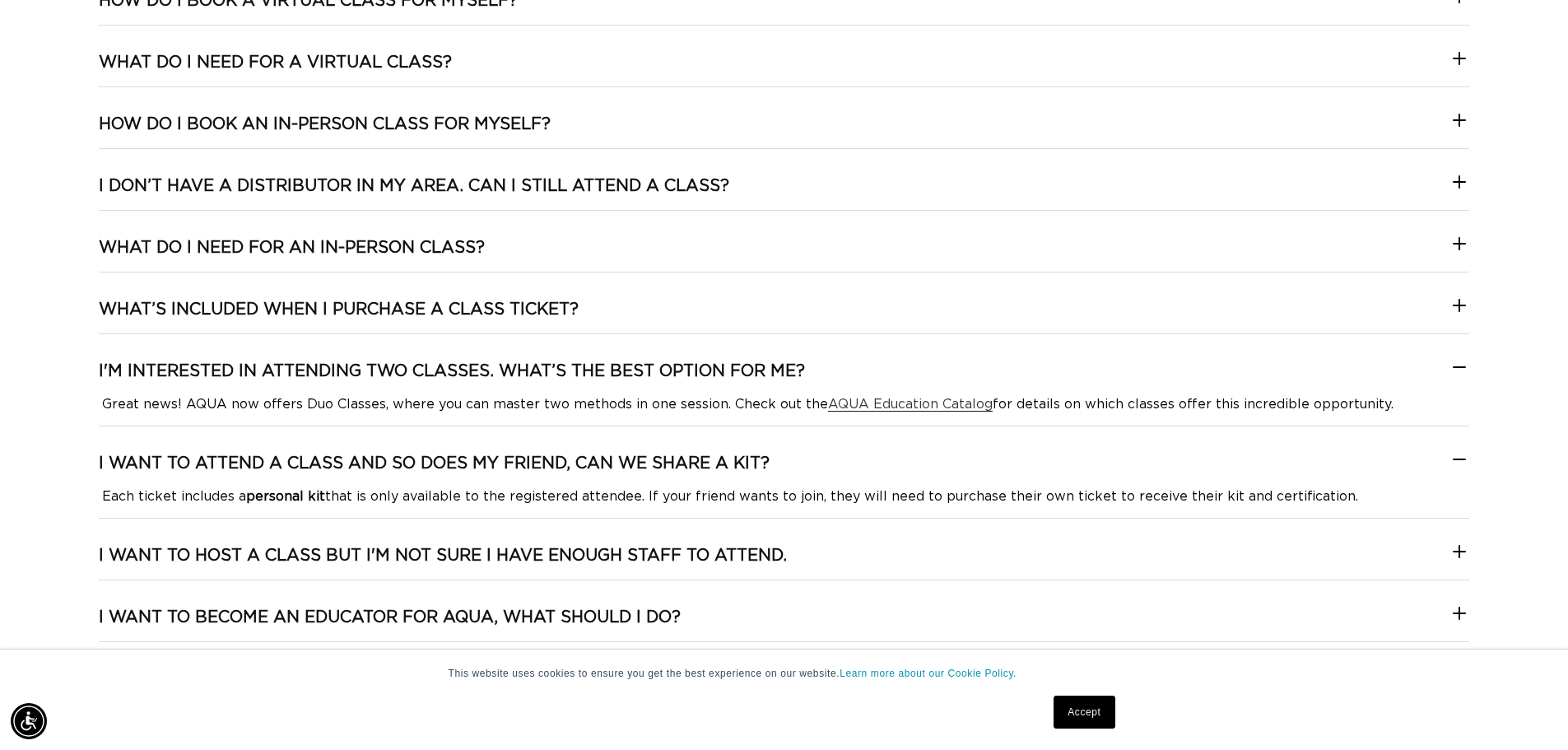
scroll to position [0, 2902]
click at [672, 462] on h3 "I want to attend a class and so does my friend, can we share a kit?" at bounding box center [434, 463] width 671 height 21
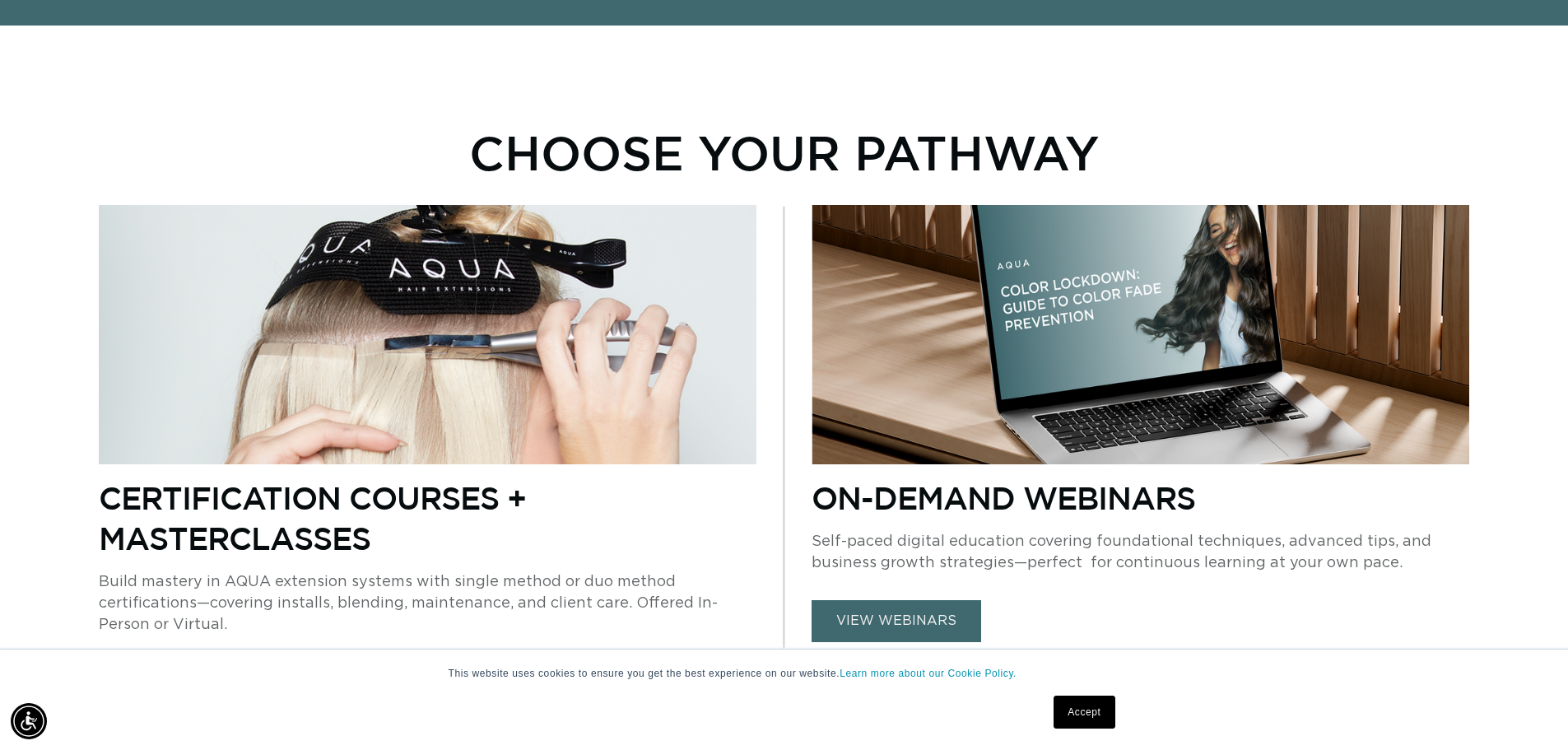
scroll to position [0, 0]
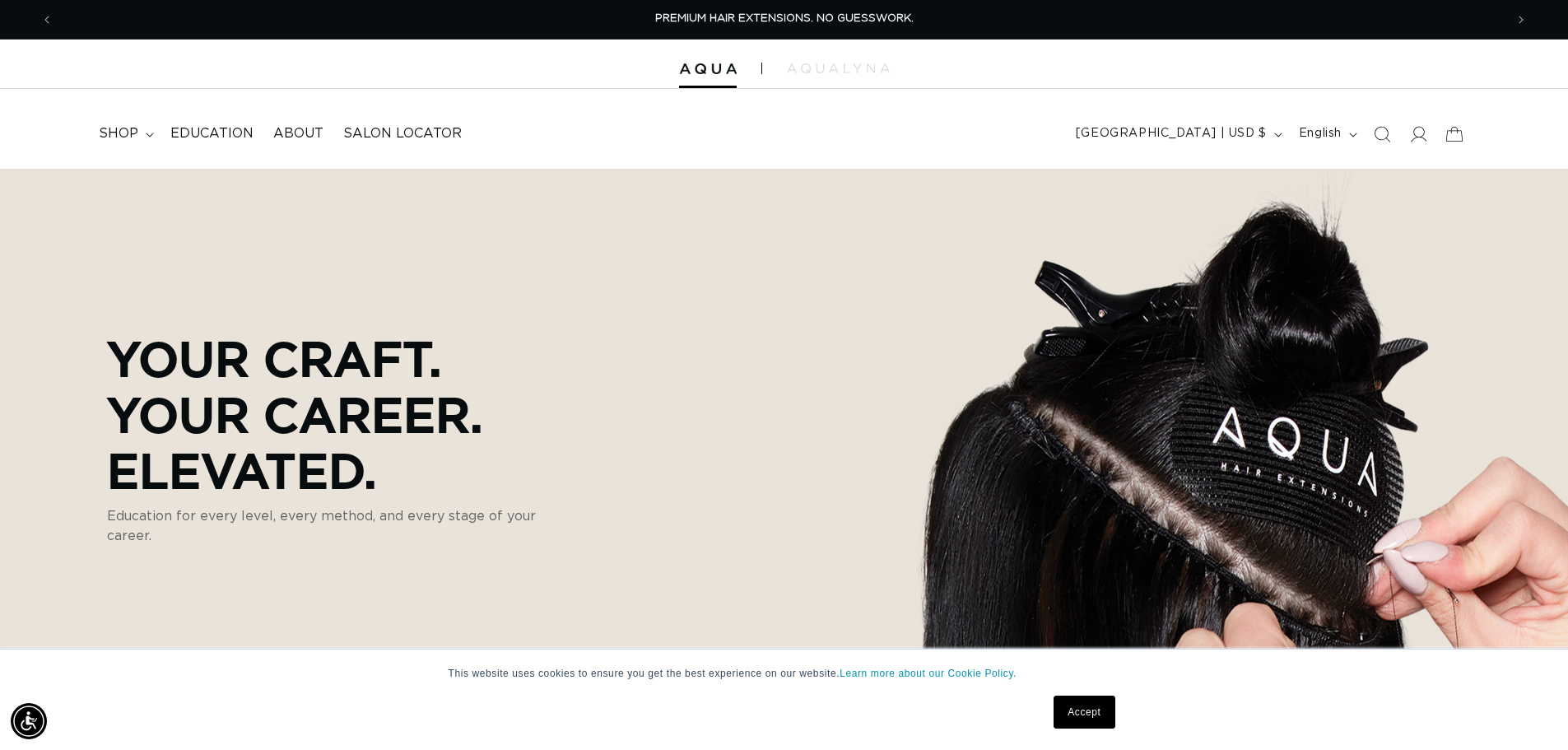
drag, startPoint x: 654, startPoint y: 332, endPoint x: 637, endPoint y: 150, distance: 182.8
click at [413, 136] on span "Salon Locator" at bounding box center [402, 134] width 119 height 18
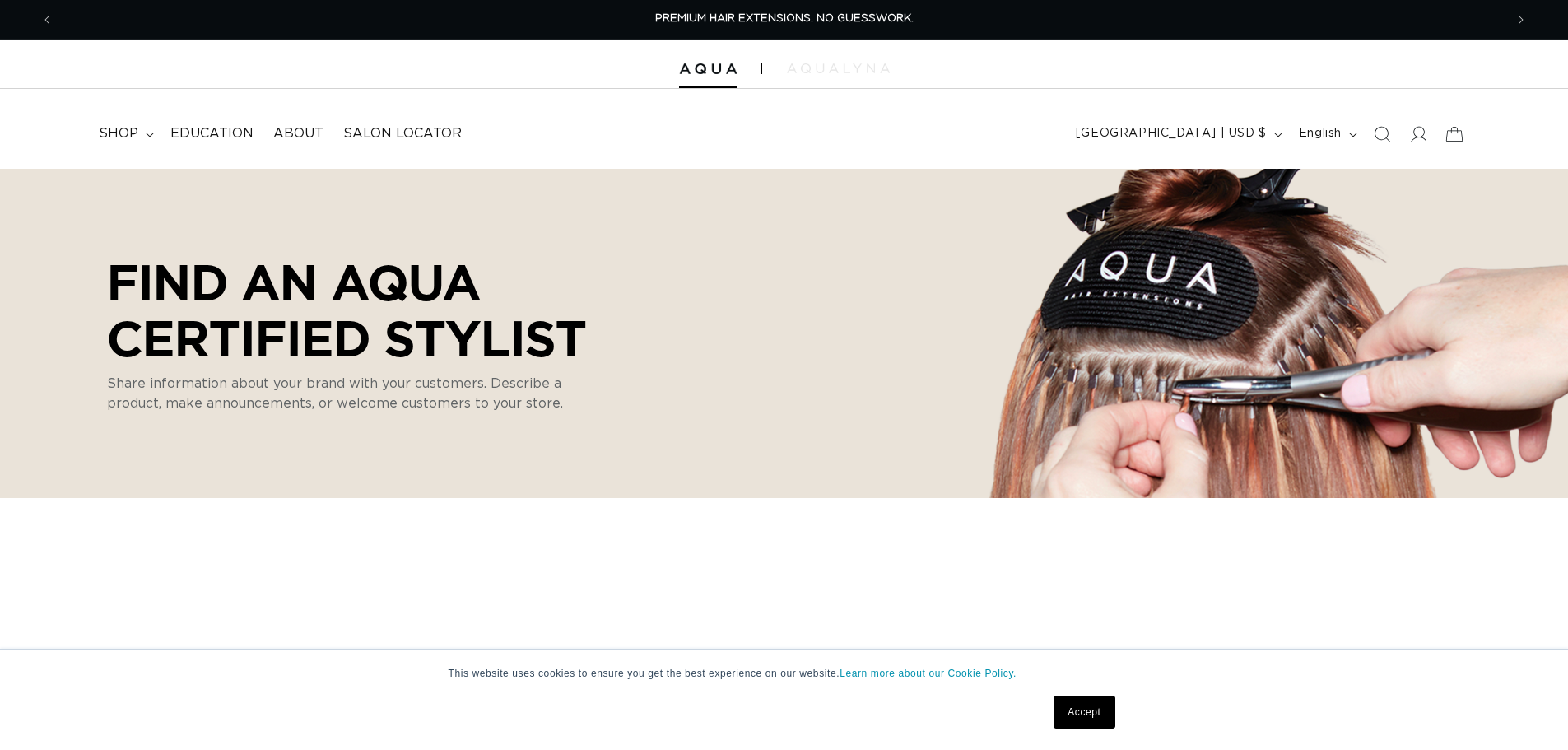
click at [811, 69] on img at bounding box center [838, 68] width 103 height 10
select select "m"
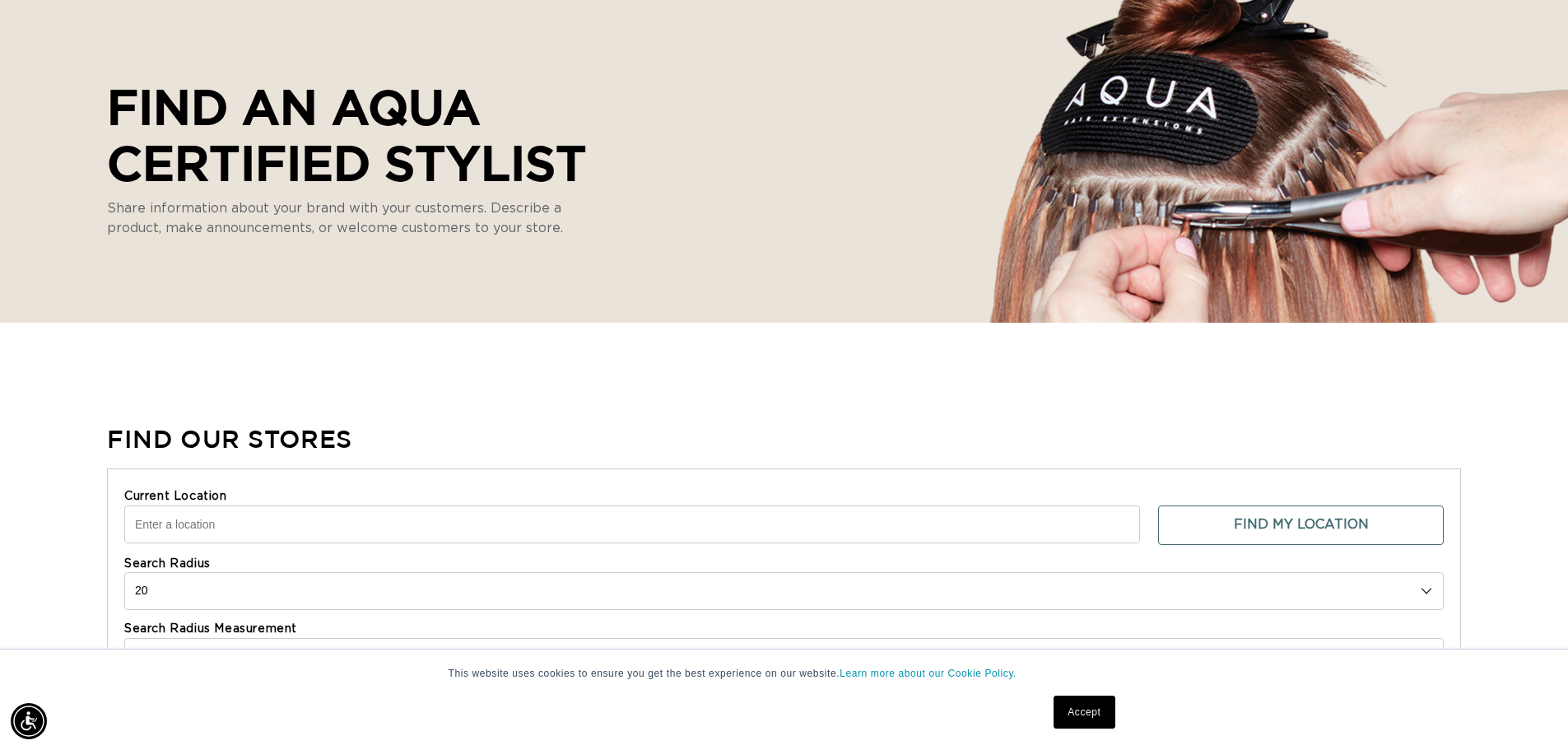
scroll to position [329, 0]
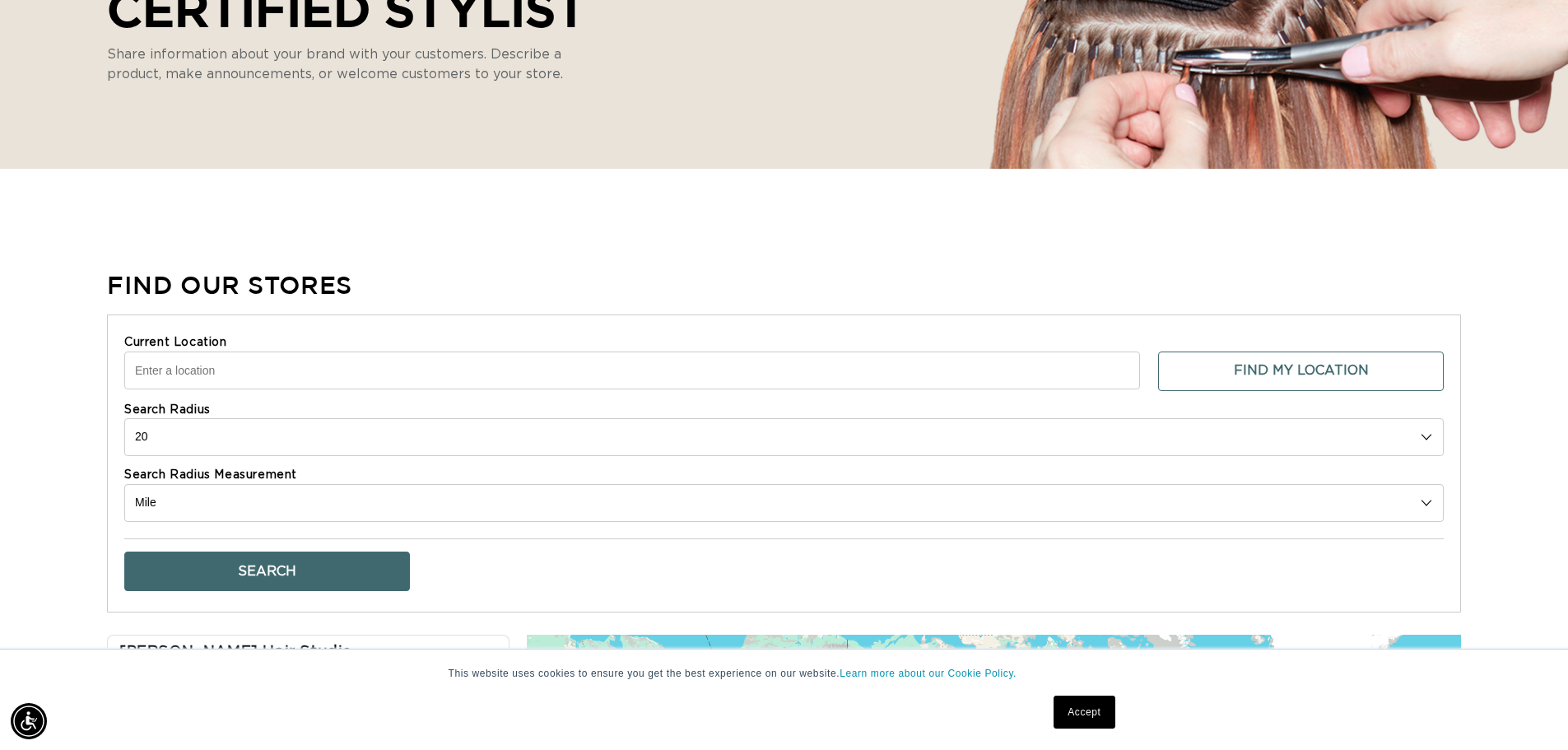
click at [409, 373] on input "Current Location" at bounding box center [632, 370] width 1015 height 38
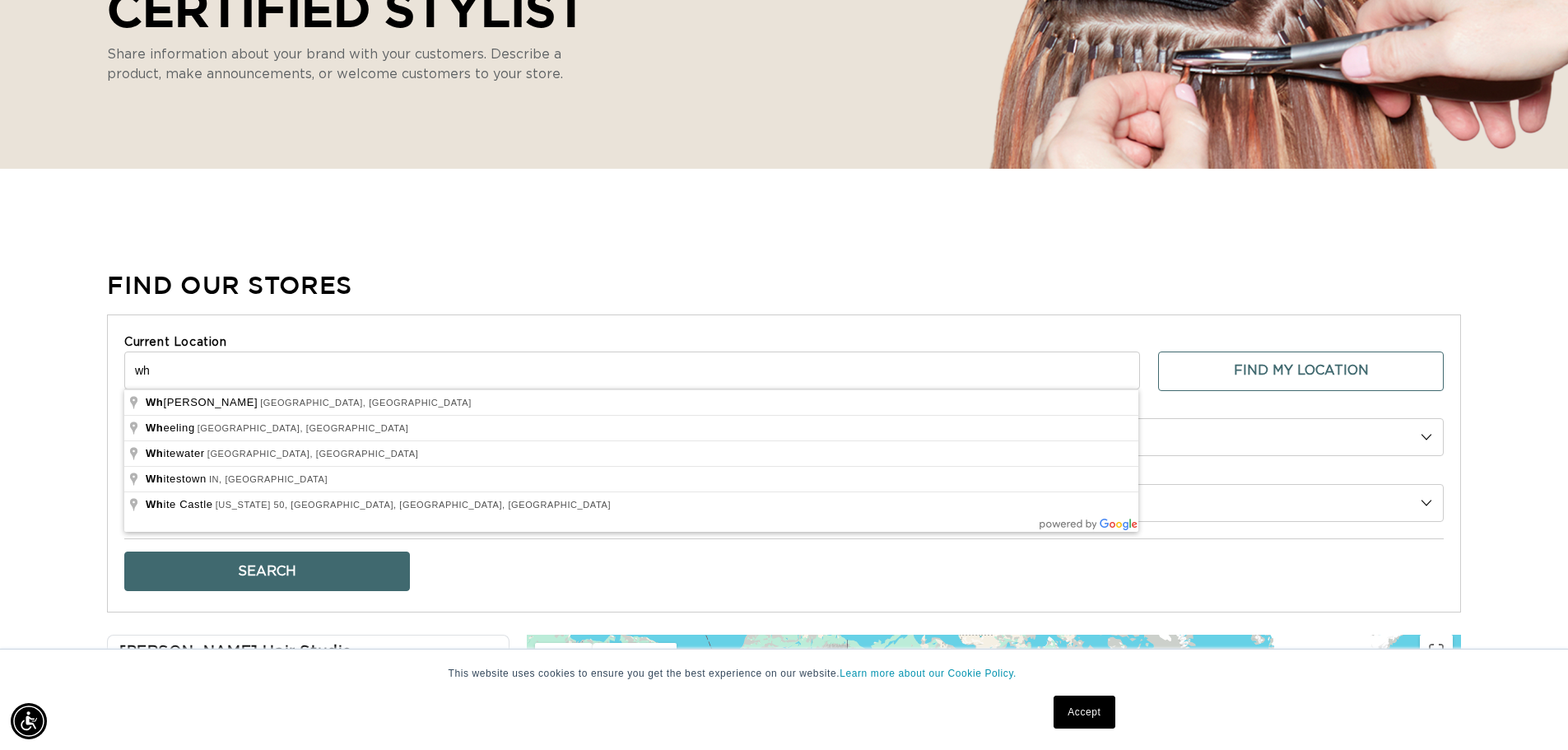
type input "Wheaton, IL, USA"
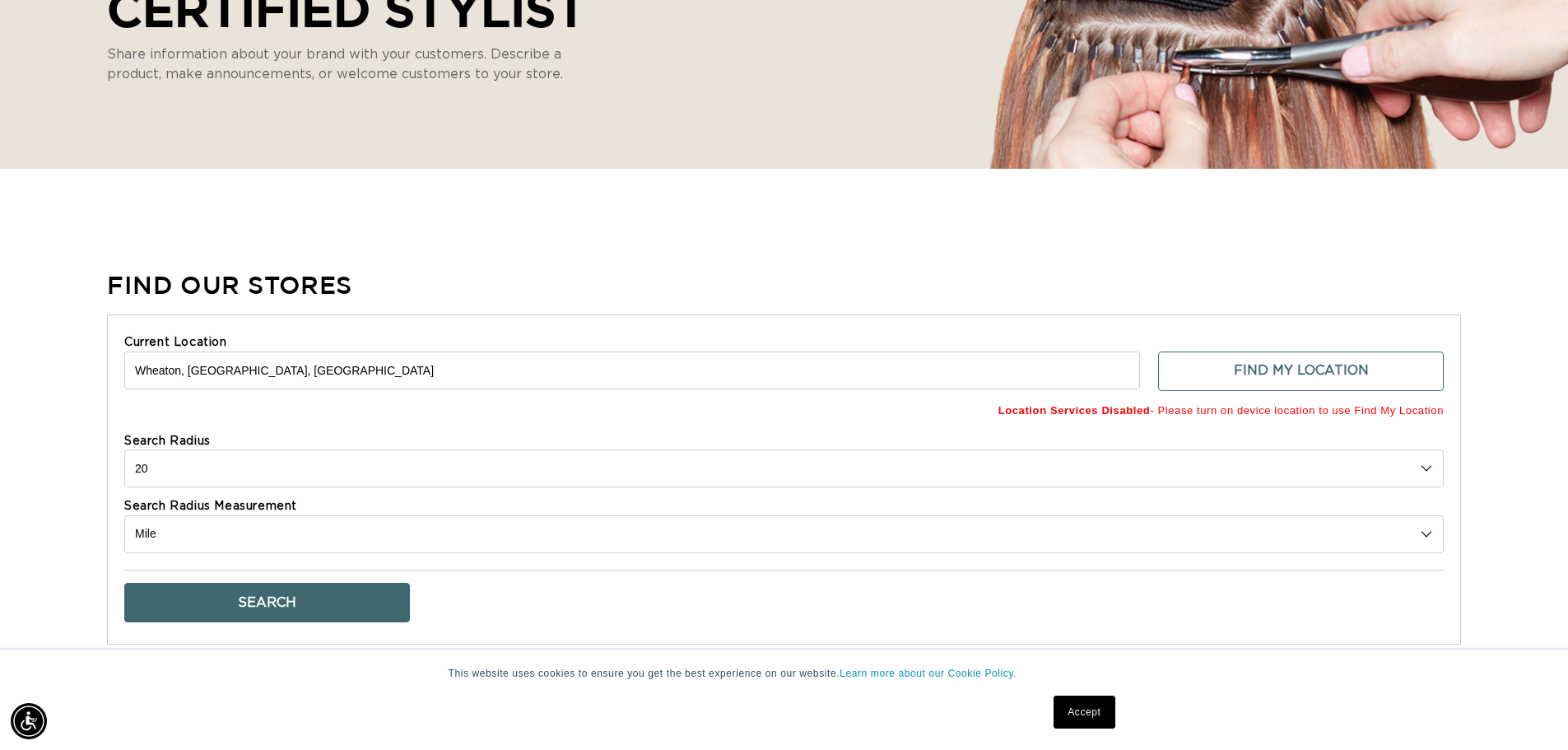
click at [391, 605] on button "Search" at bounding box center [267, 602] width 285 height 40
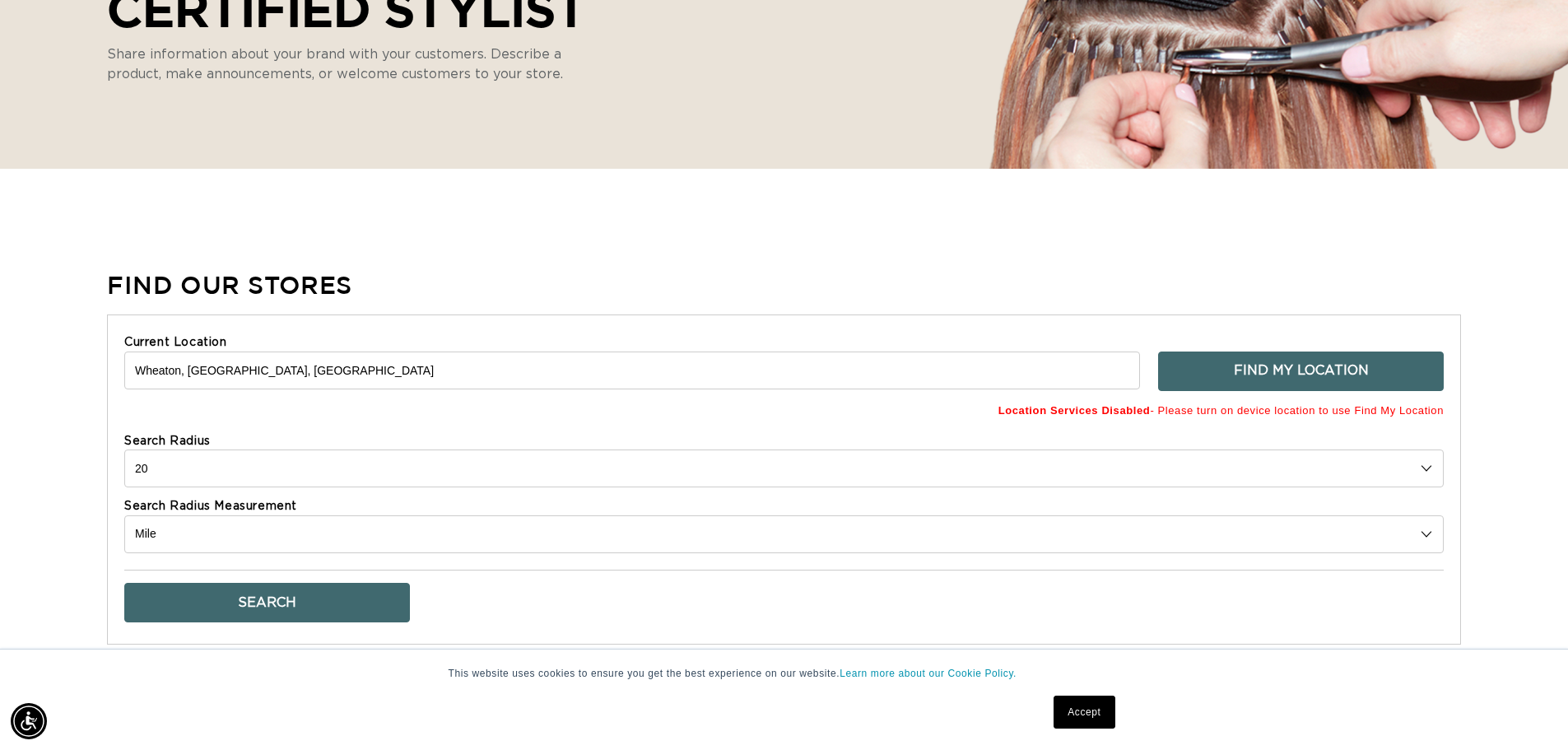
click at [1174, 368] on button "Find My Location" at bounding box center [1300, 371] width 285 height 40
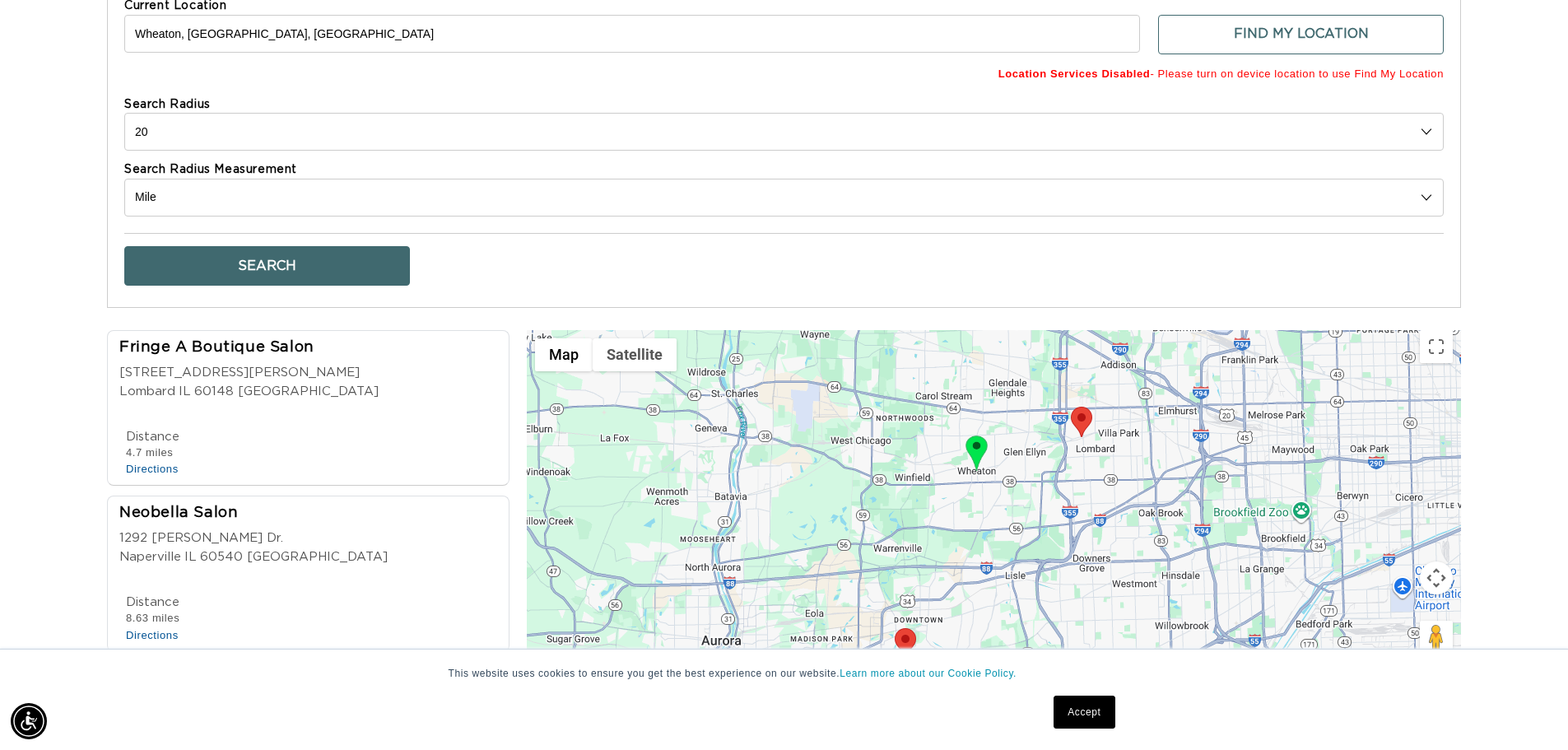
scroll to position [494, 0]
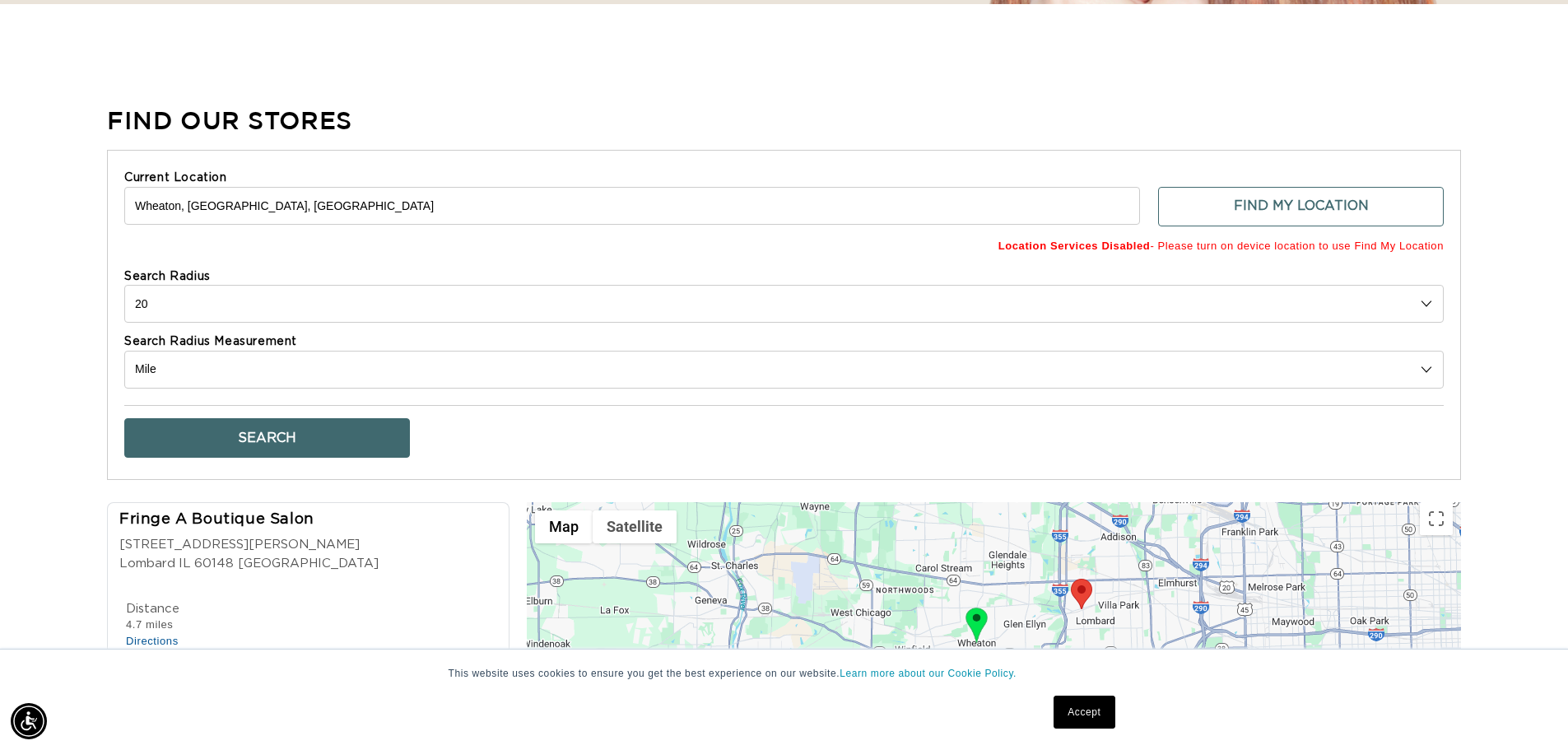
drag, startPoint x: 271, startPoint y: 209, endPoint x: 0, endPoint y: 212, distance: 271.0
click at [0, 212] on div "Find Our Stores Current Location Wheaton, IL, USA Find My Location Location Ser…" at bounding box center [784, 532] width 1568 height 858
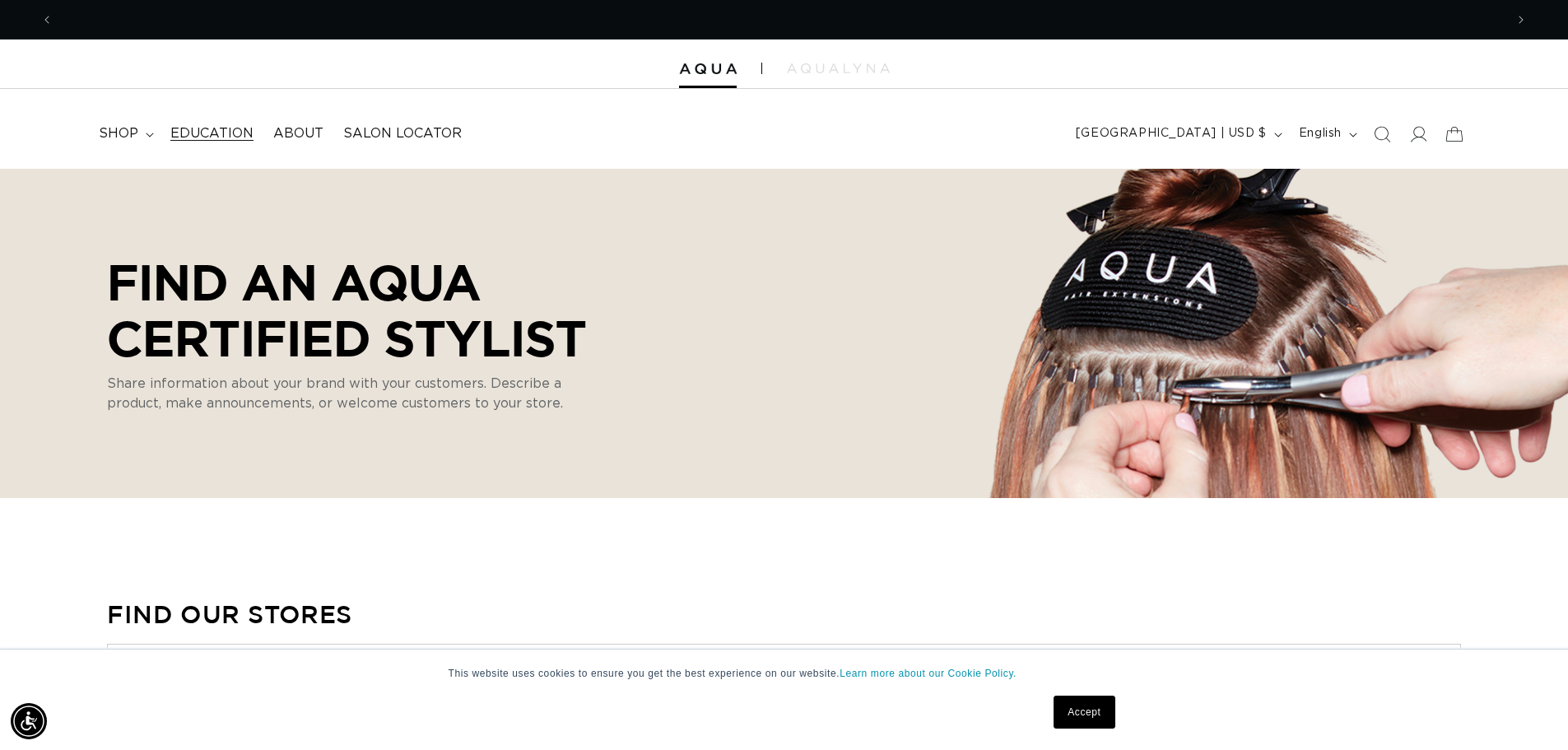
scroll to position [0, 0]
click at [376, 138] on span "Salon Locator" at bounding box center [402, 134] width 119 height 18
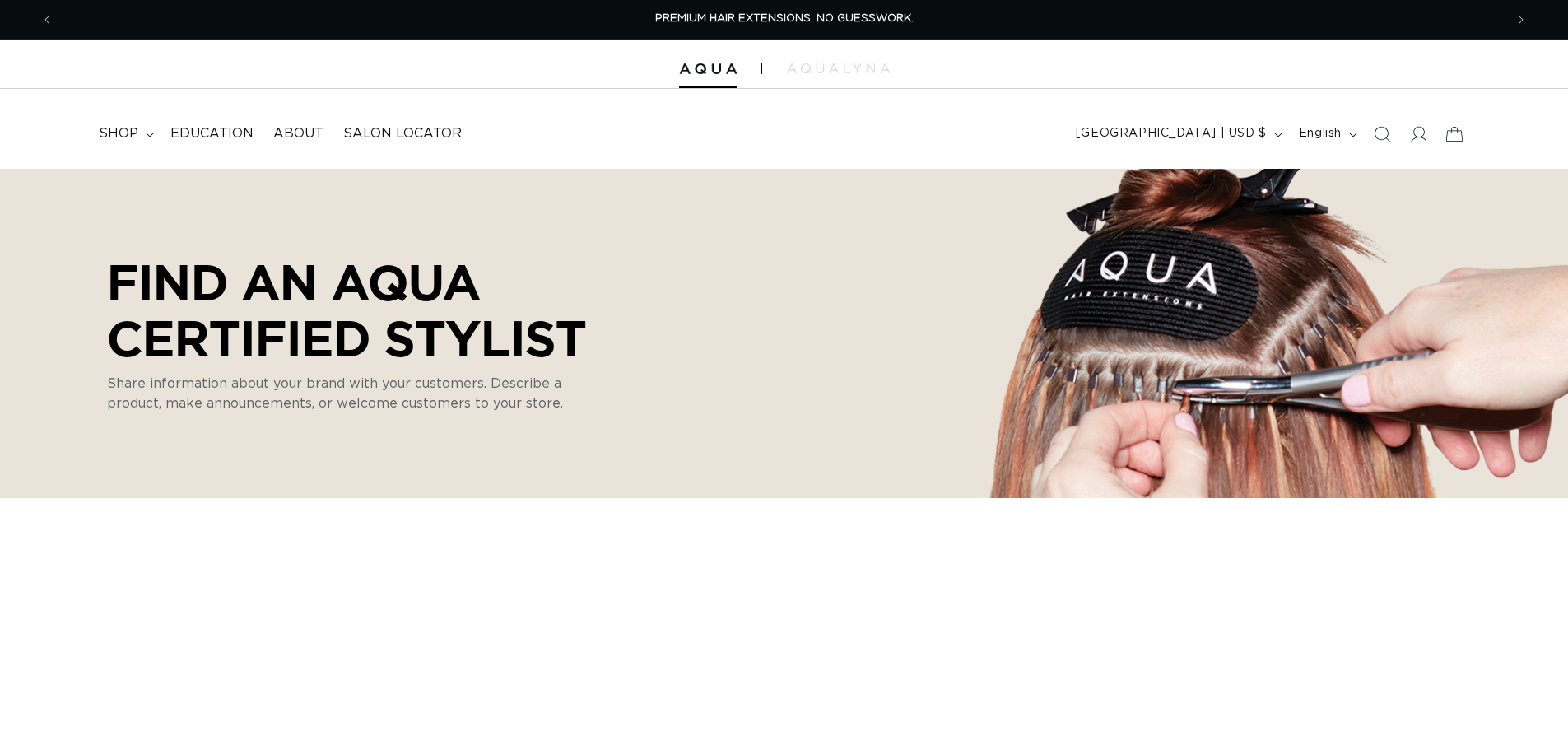
select select "m"
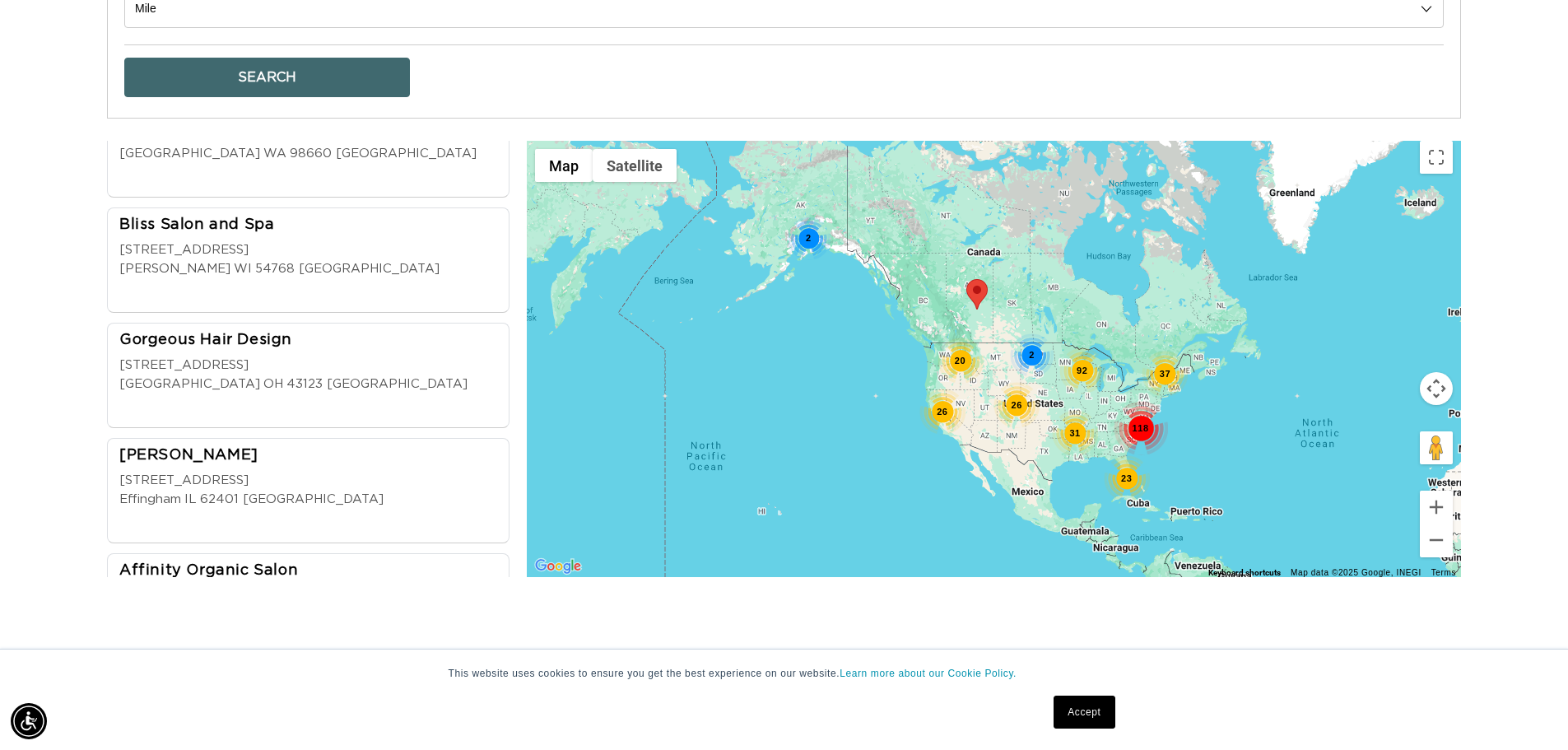
scroll to position [0, 2902]
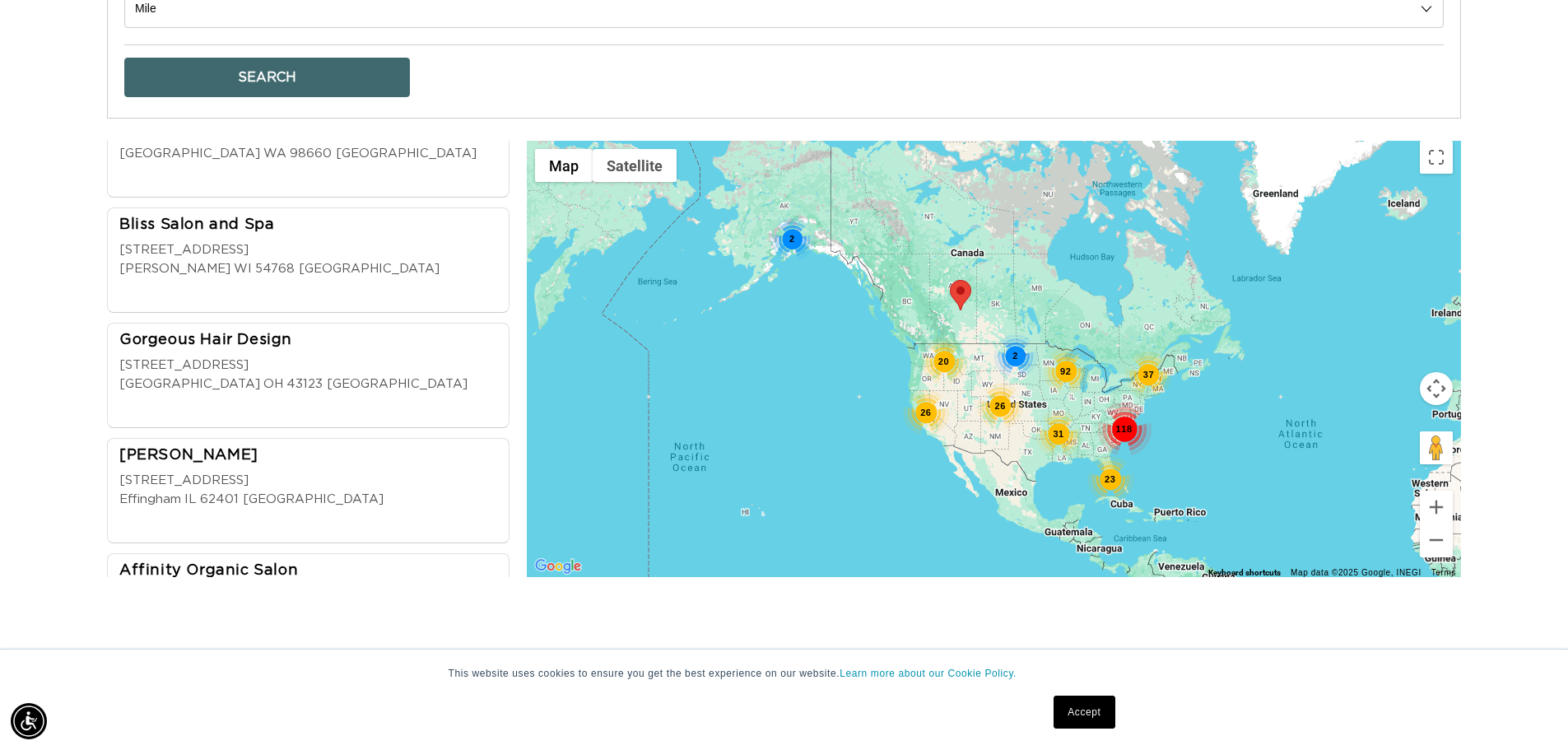
drag, startPoint x: 1089, startPoint y: 401, endPoint x: 1071, endPoint y: 401, distance: 18.0
click at [1071, 401] on div "20 92 118 26 23 26 31 37 2 2" at bounding box center [994, 360] width 934 height 437
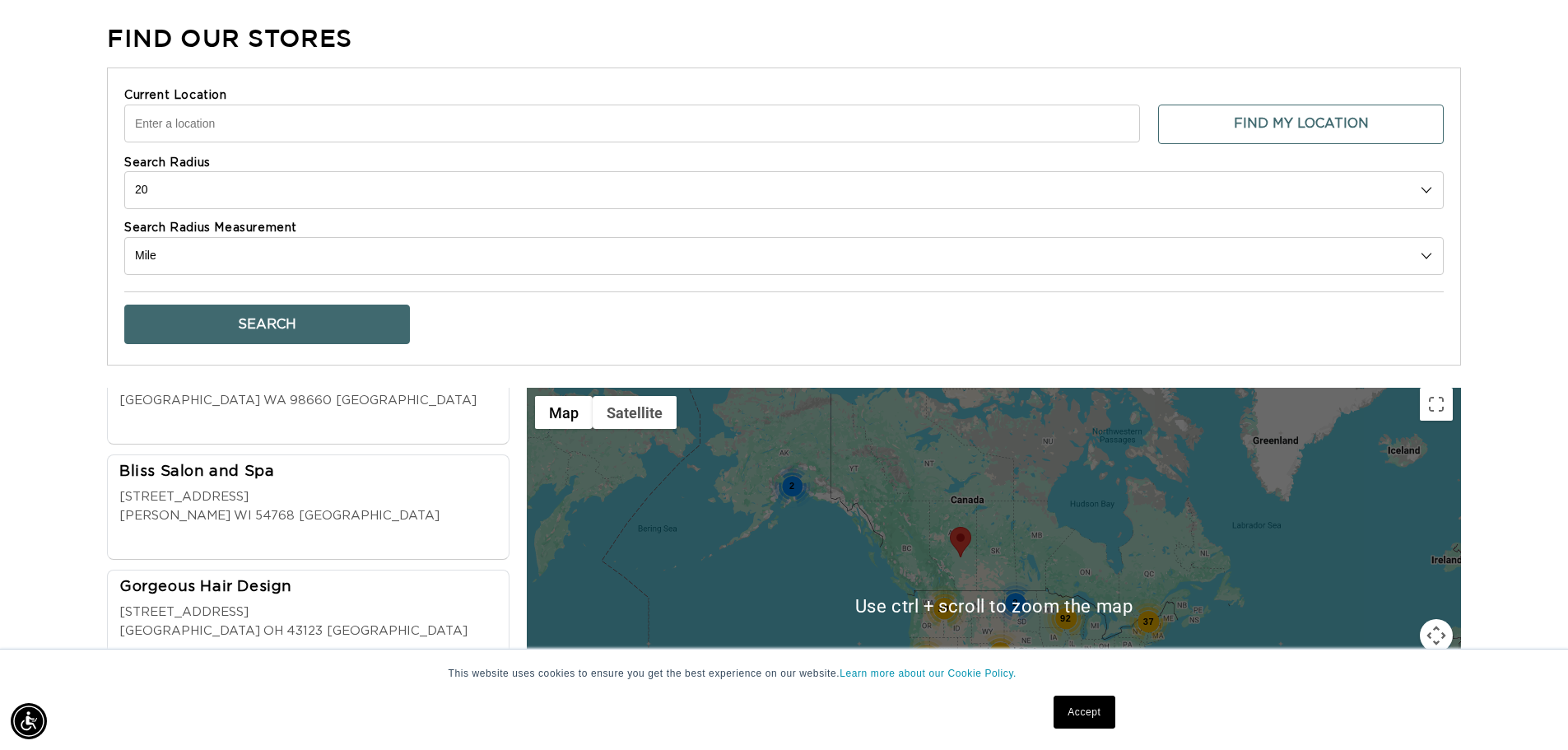
scroll to position [0, 0]
click at [421, 126] on input "Current Location" at bounding box center [632, 124] width 1015 height 38
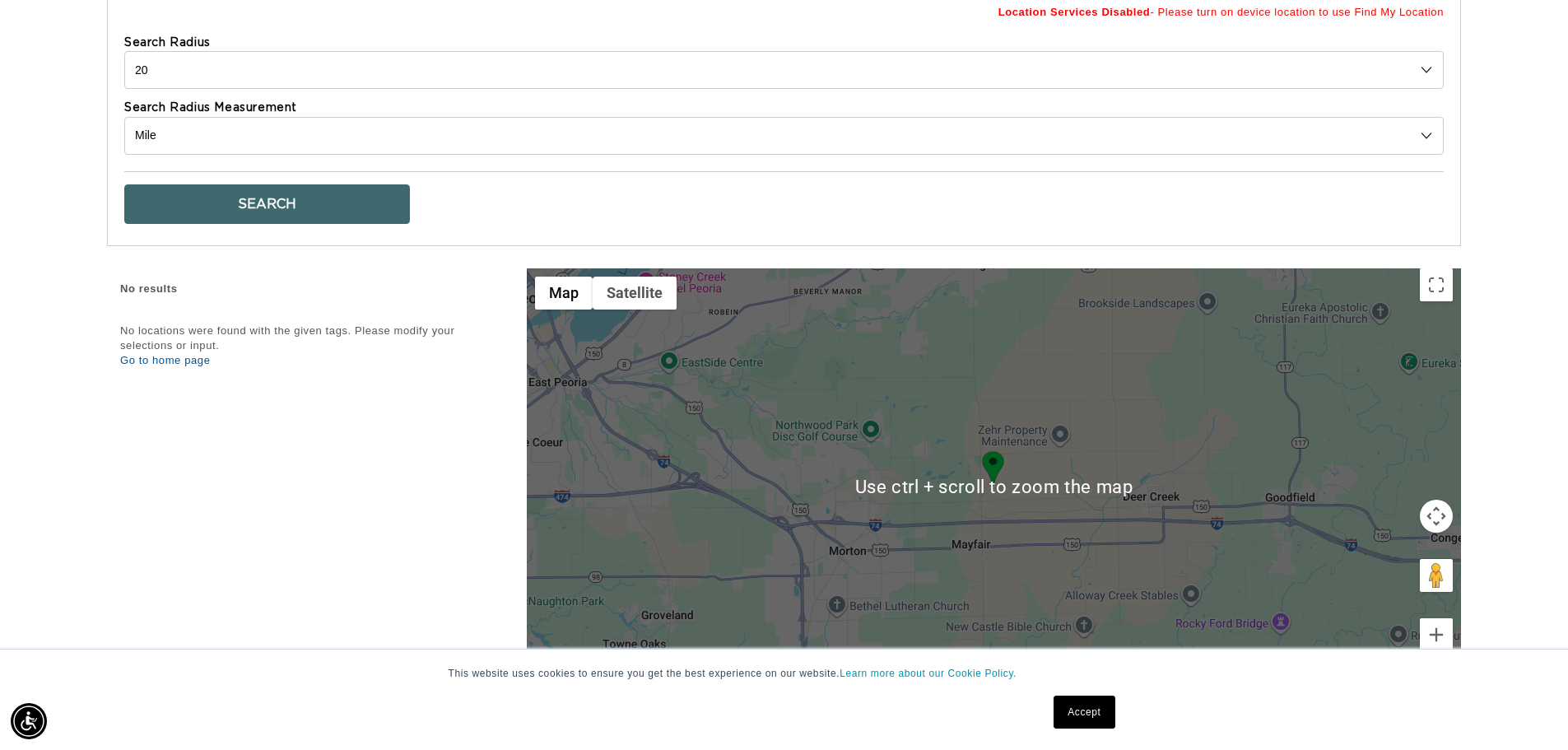
scroll to position [741, 0]
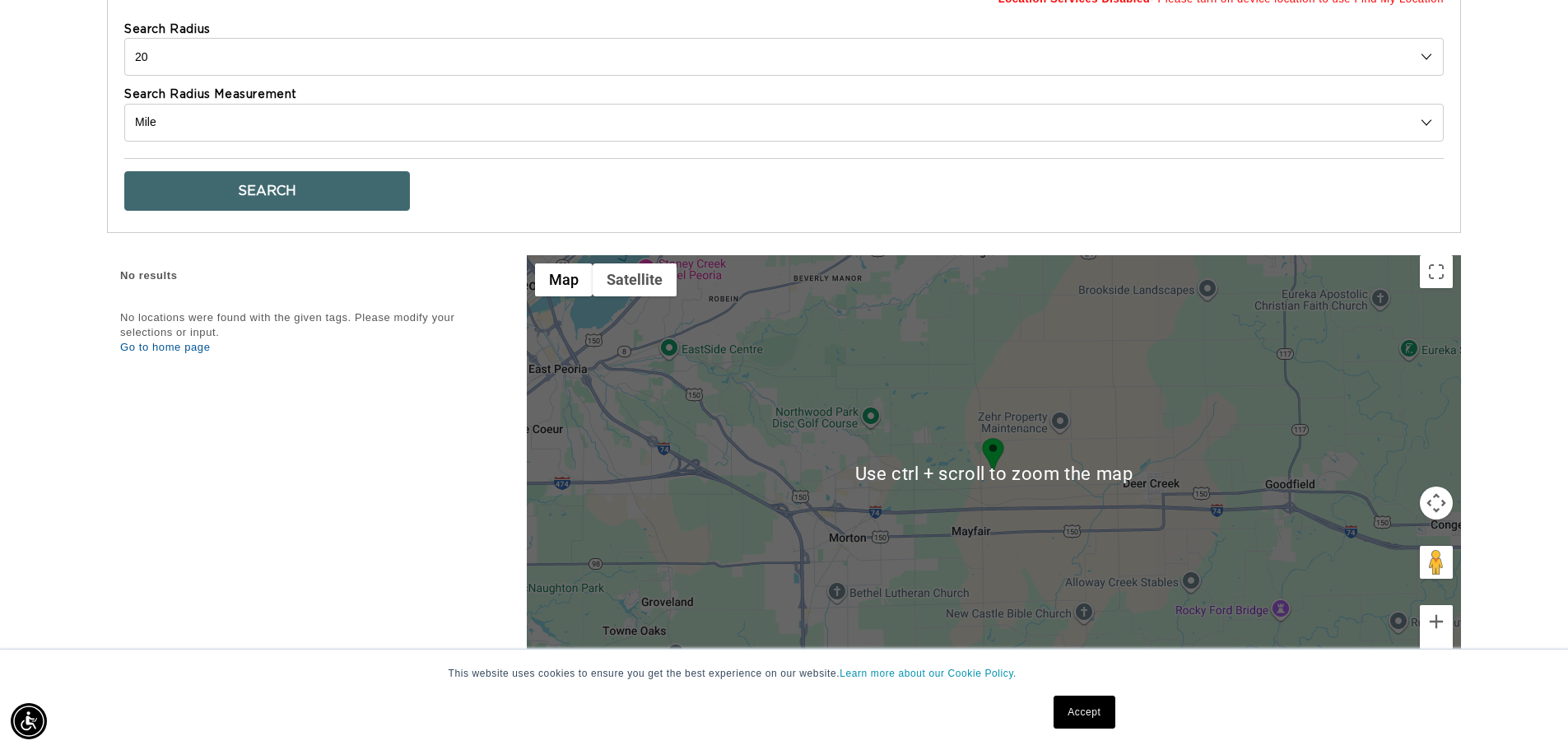
drag, startPoint x: 987, startPoint y: 533, endPoint x: 905, endPoint y: 582, distance: 95.5
click at [905, 582] on div at bounding box center [994, 474] width 934 height 437
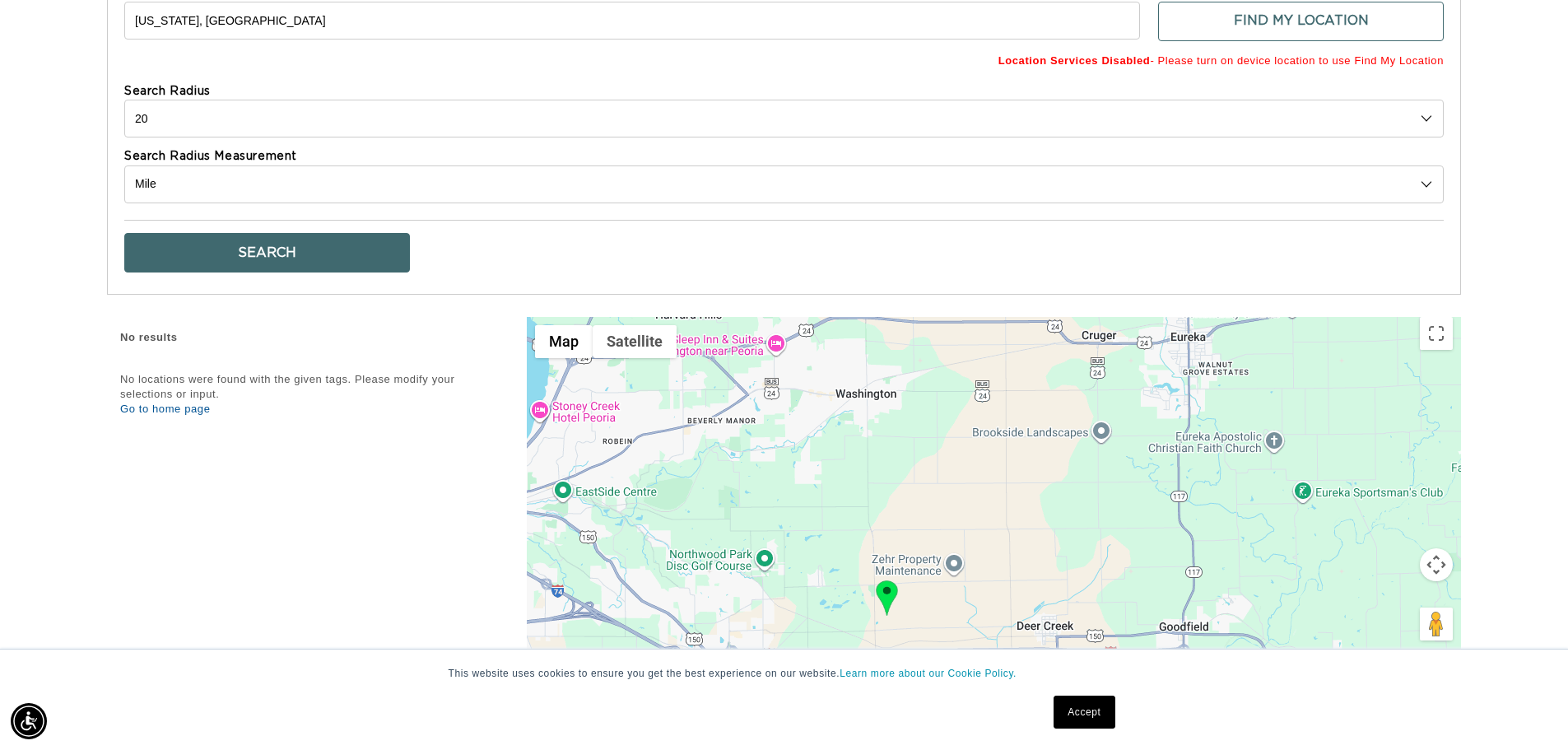
scroll to position [576, 0]
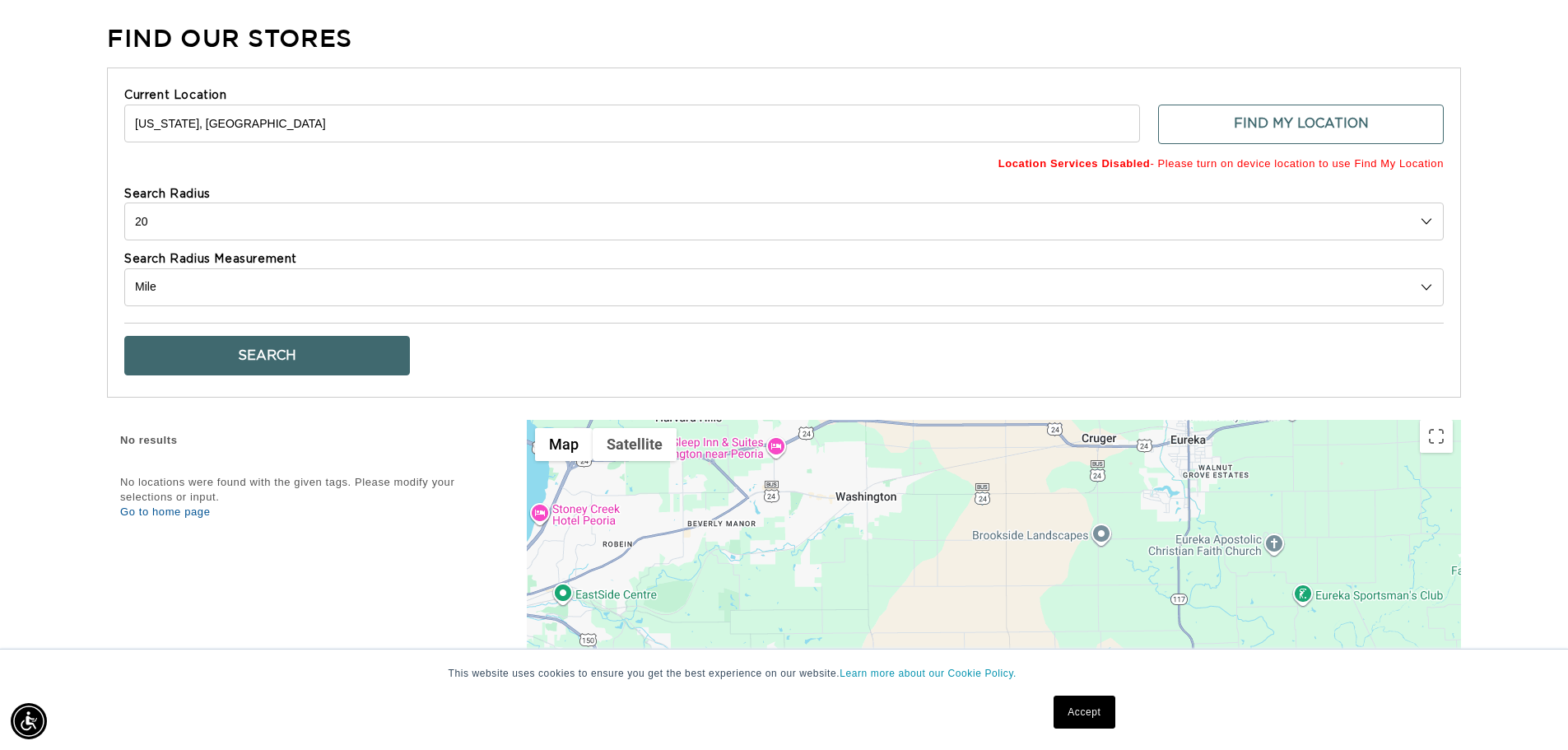
click at [53, 69] on div "Find Our Stores Current Location Illinois, USA Find My Location Location Servic…" at bounding box center [784, 449] width 1568 height 858
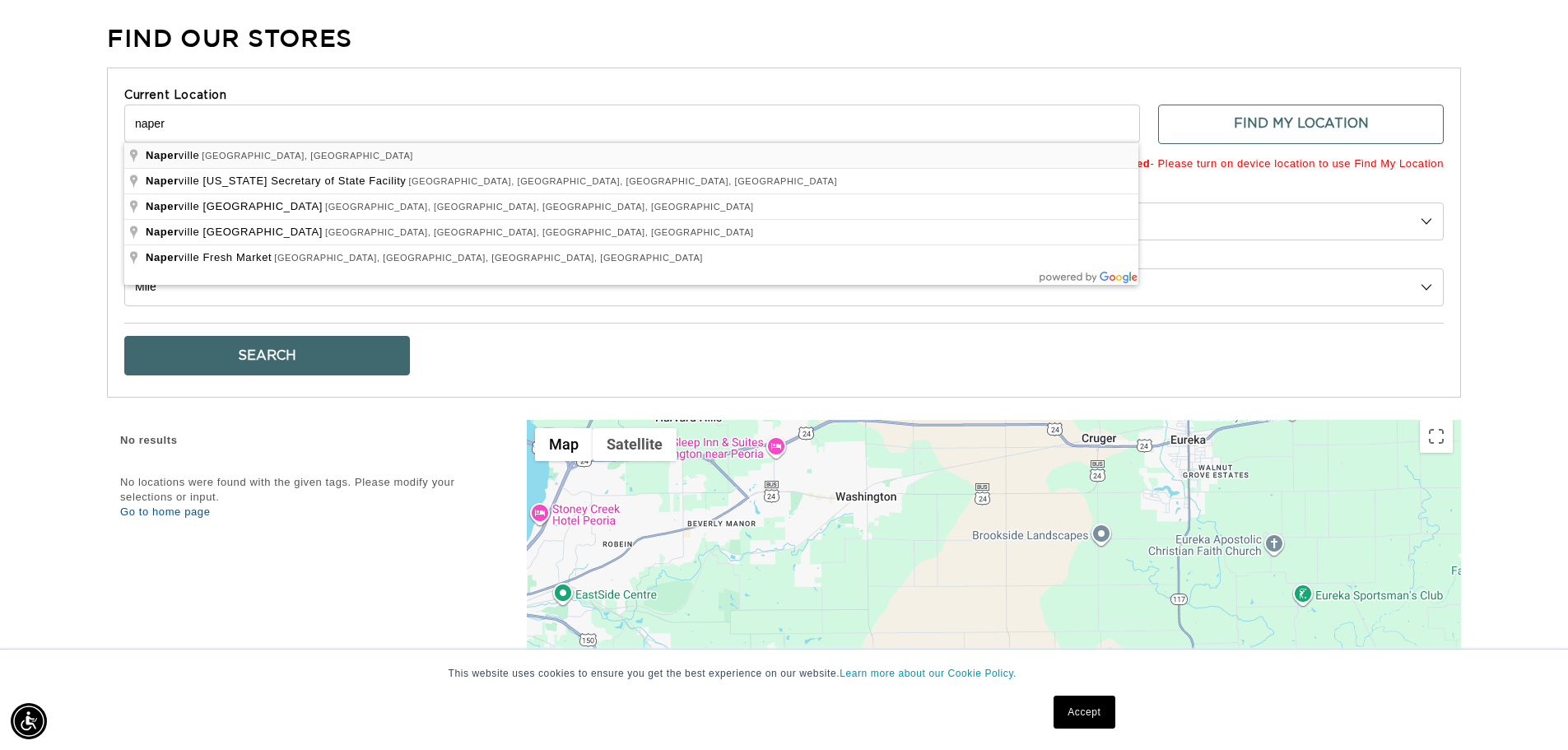
type input "[GEOGRAPHIC_DATA], [GEOGRAPHIC_DATA], [GEOGRAPHIC_DATA]"
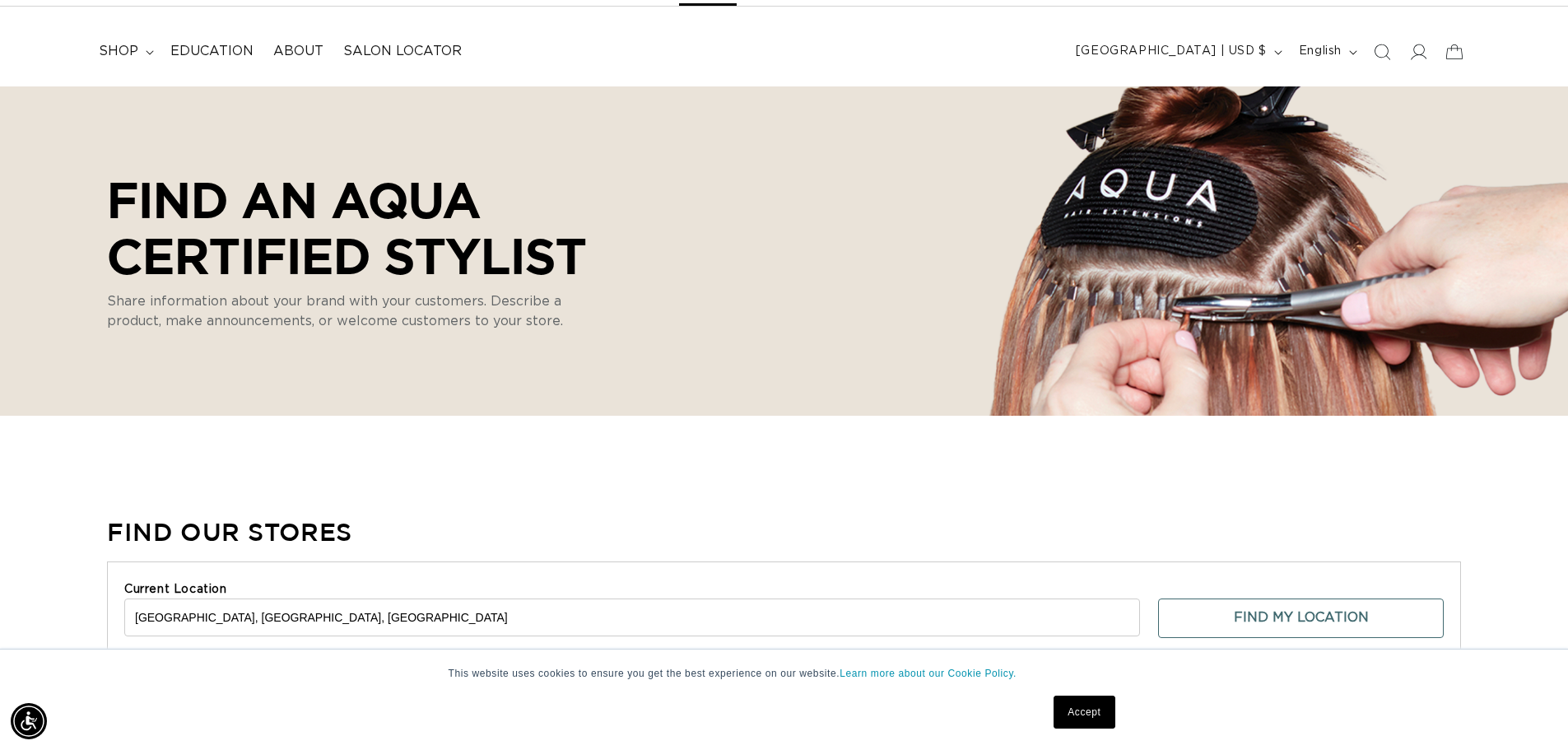
scroll to position [0, 2902]
click at [1230, 54] on span "[GEOGRAPHIC_DATA] | USD $" at bounding box center [1171, 51] width 191 height 18
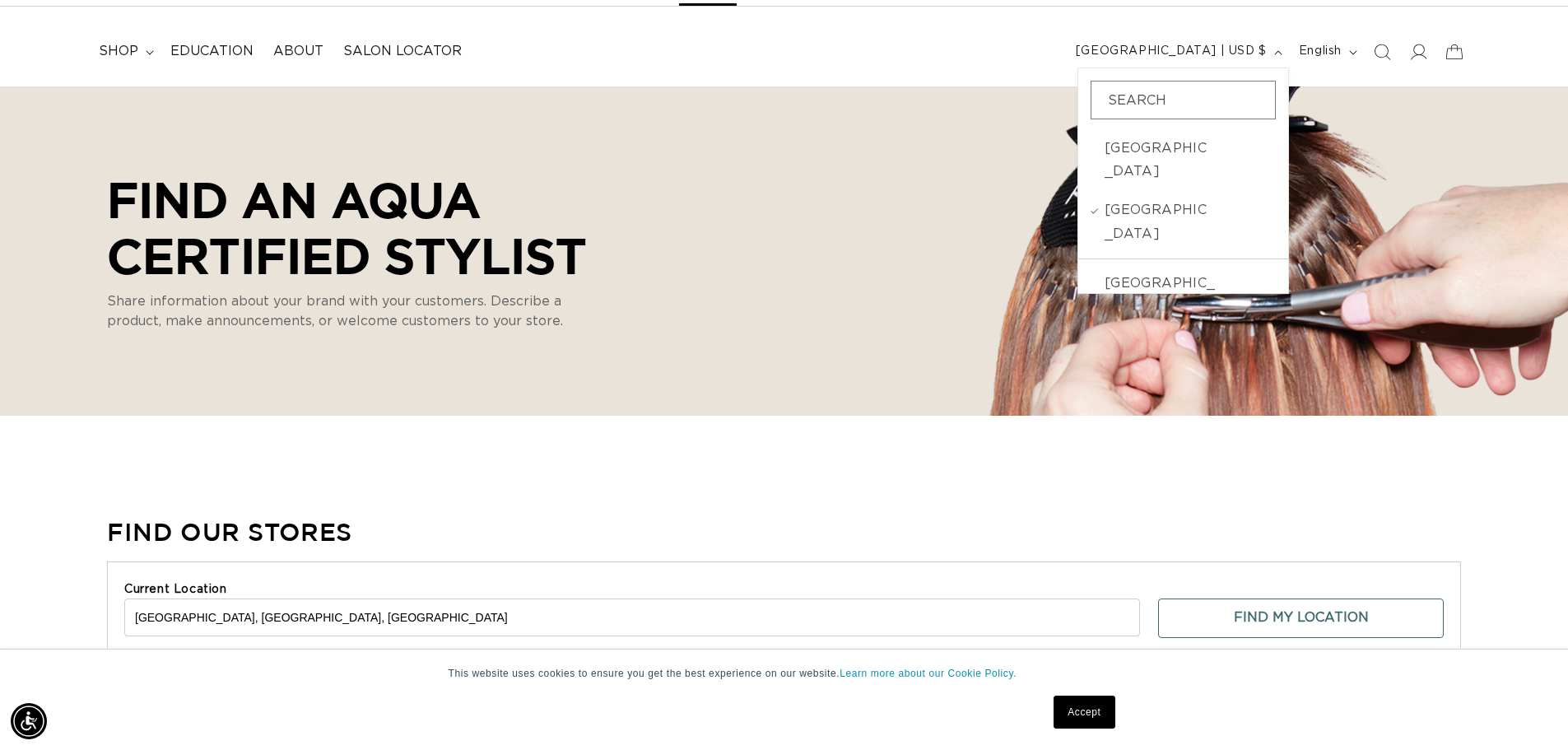
drag, startPoint x: 882, startPoint y: 74, endPoint x: 166, endPoint y: 106, distance: 716.7
click at [880, 72] on header "FEATURED Last Chance SHOP BY SYSTEM Q Weft Hand Tied Weft Machine Weft Tape In …" at bounding box center [784, 46] width 1568 height 80
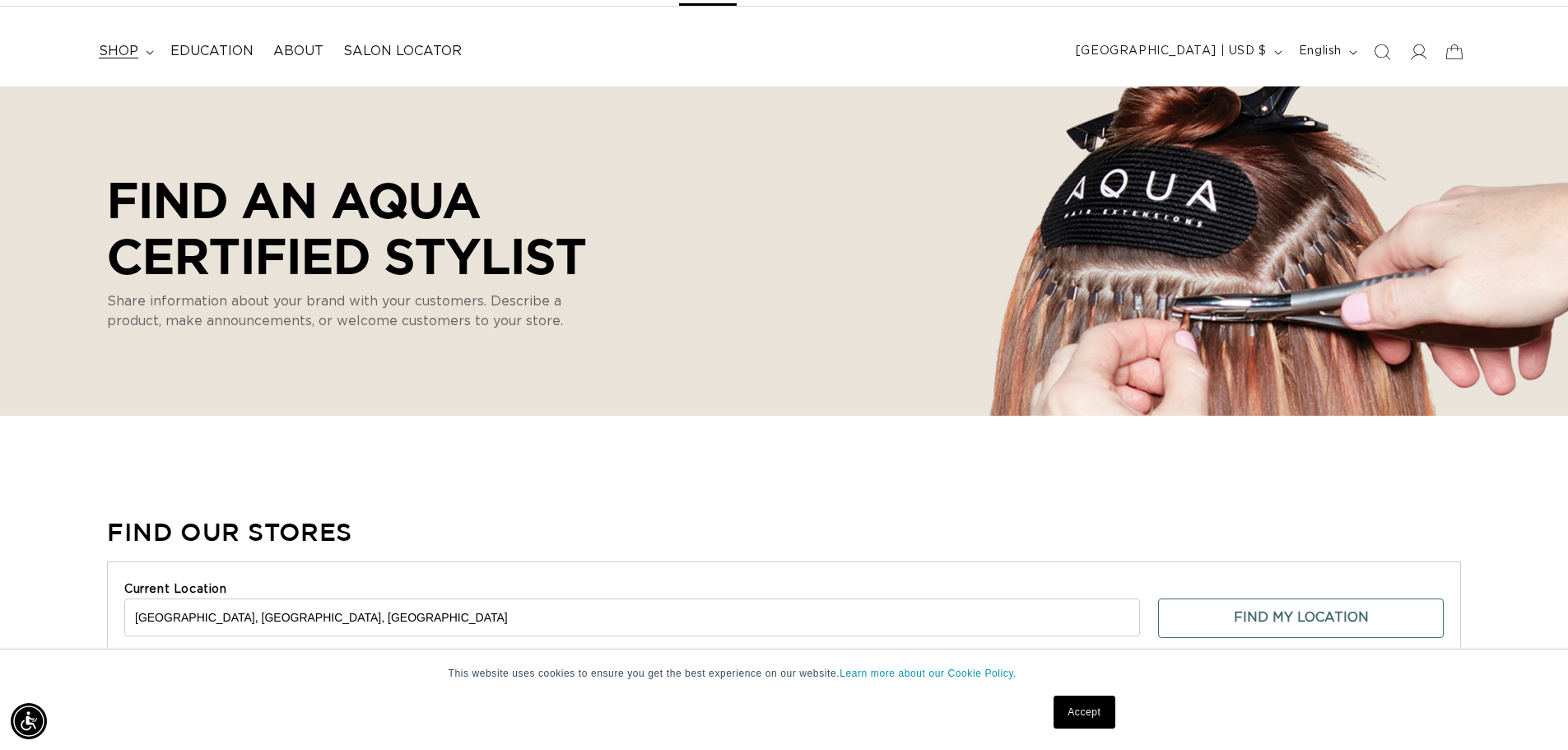
click at [132, 62] on summary "shop" at bounding box center [124, 51] width 72 height 37
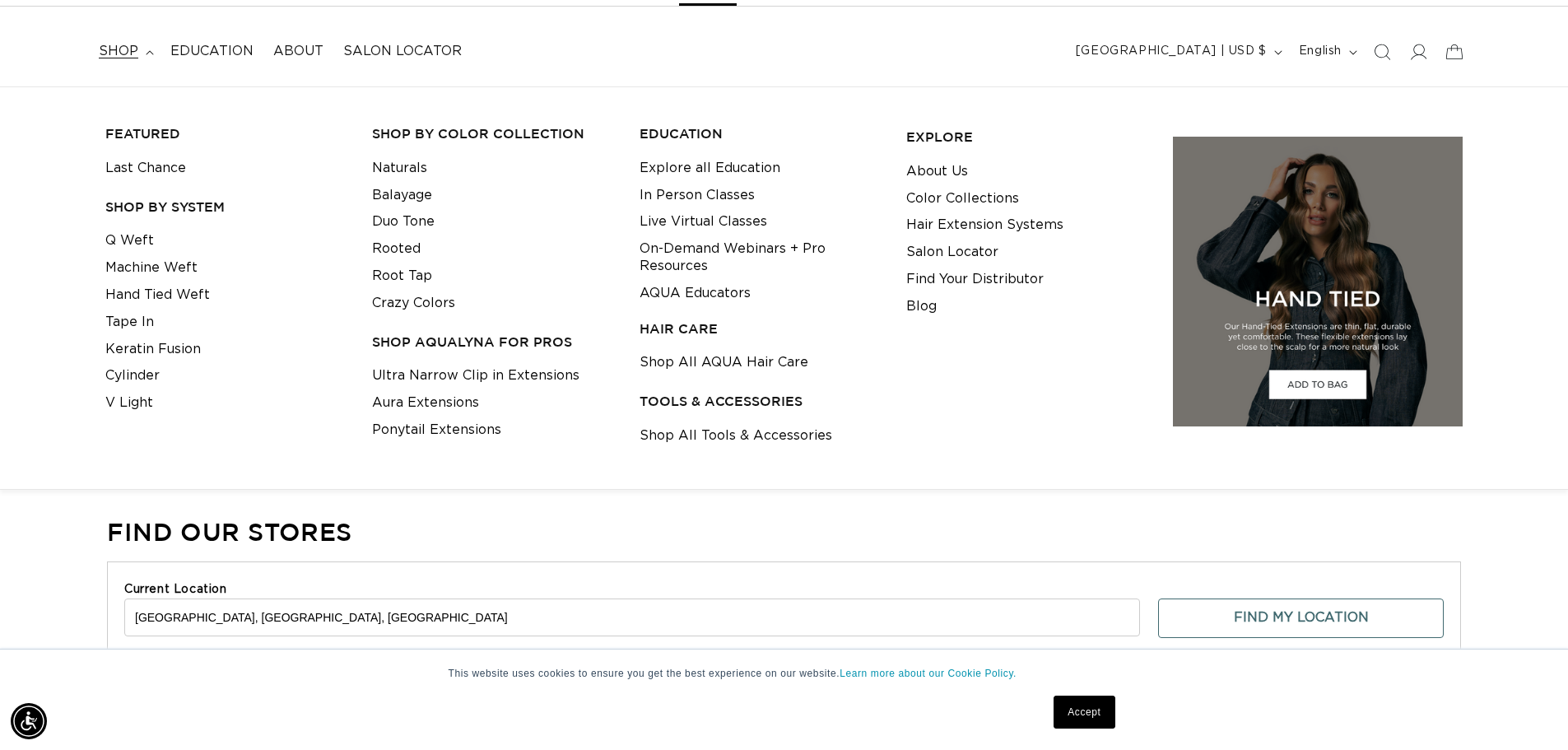
scroll to position [0, 1451]
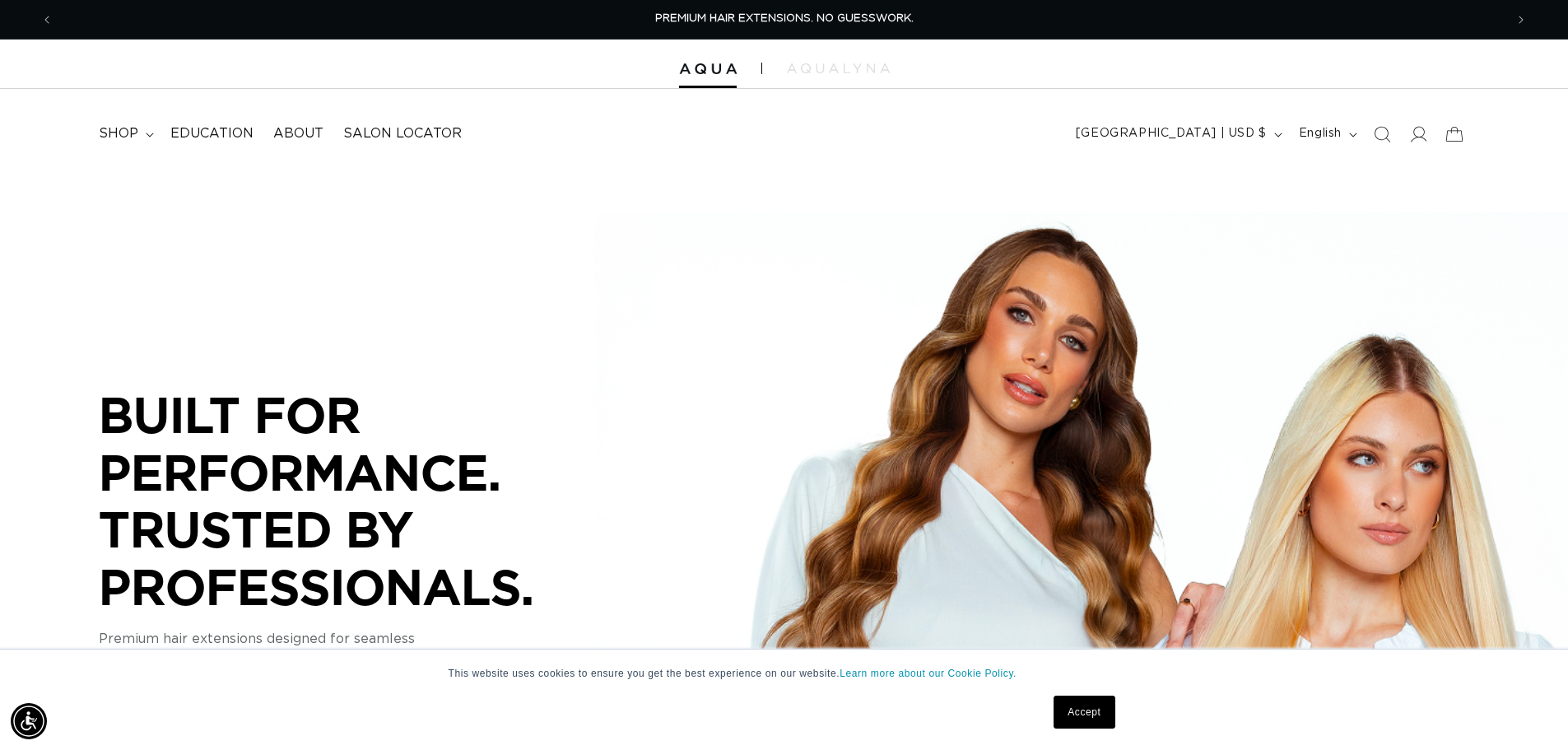
click at [828, 75] on div at bounding box center [784, 64] width 1568 height 49
click at [834, 65] on img at bounding box center [838, 68] width 103 height 10
drag, startPoint x: 1104, startPoint y: 720, endPoint x: 842, endPoint y: 675, distance: 265.8
click at [1104, 719] on link "Accept" at bounding box center [1084, 712] width 61 height 33
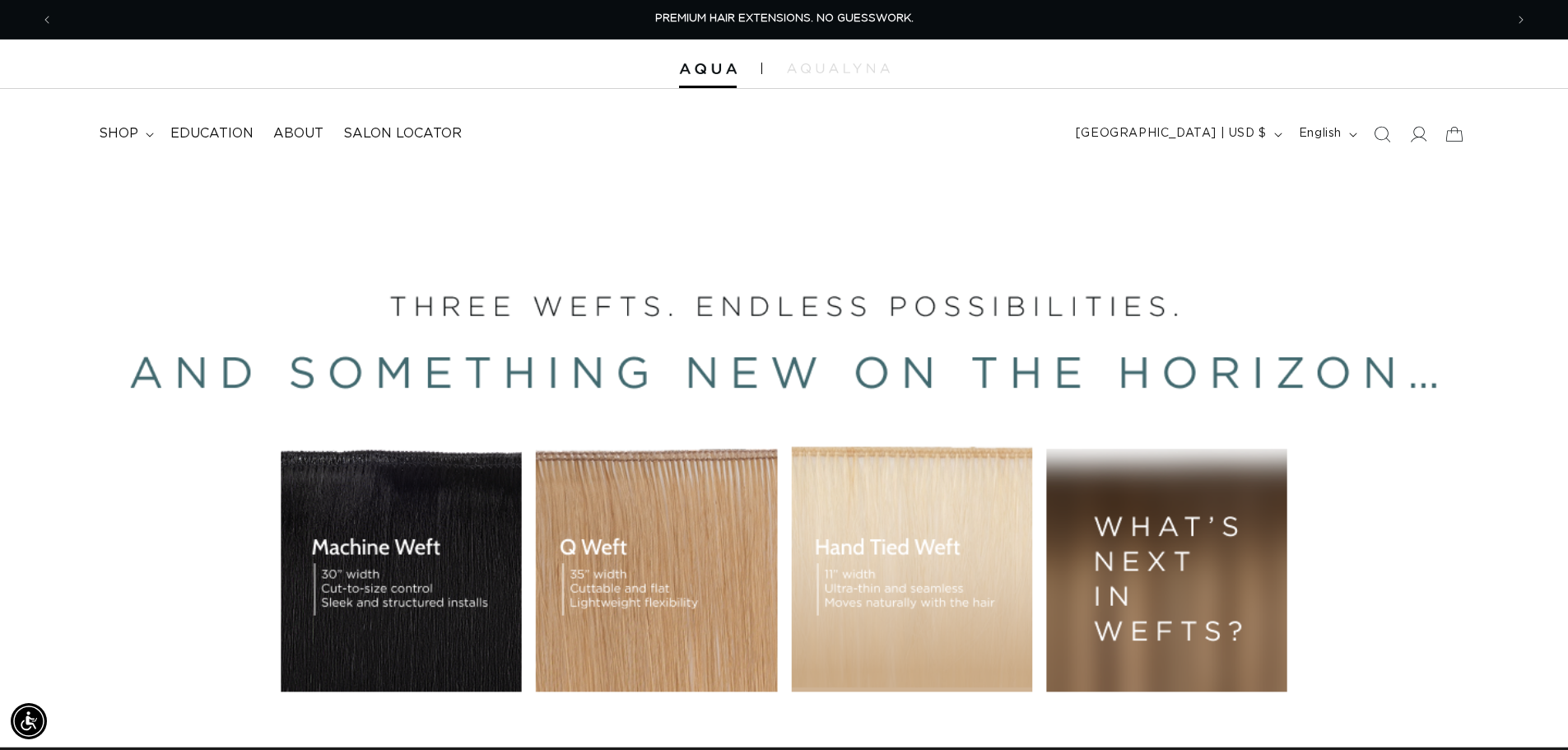
click at [804, 84] on div at bounding box center [784, 64] width 1568 height 49
click at [814, 76] on div at bounding box center [784, 64] width 1568 height 49
click at [815, 67] on img at bounding box center [838, 68] width 103 height 10
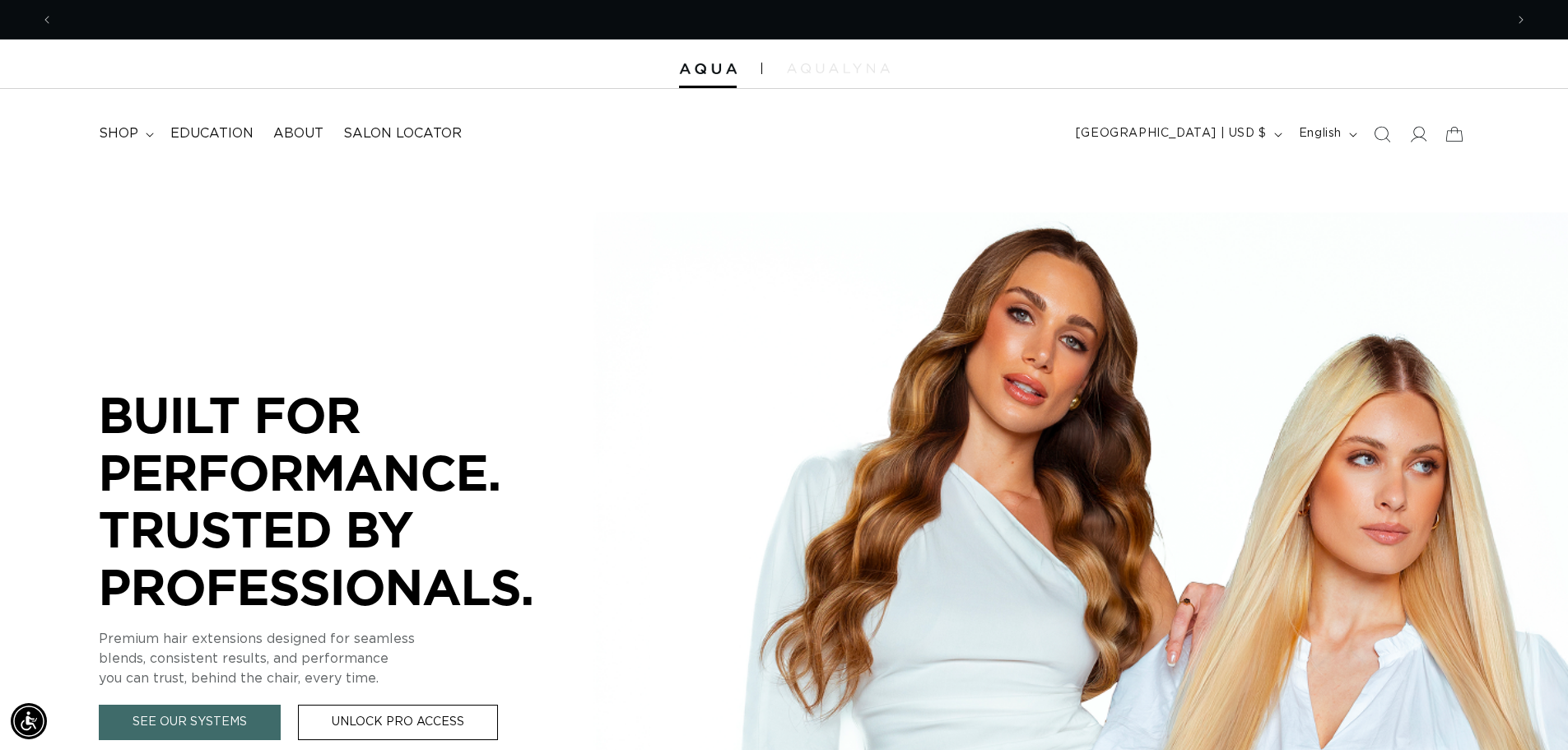
scroll to position [0, 2902]
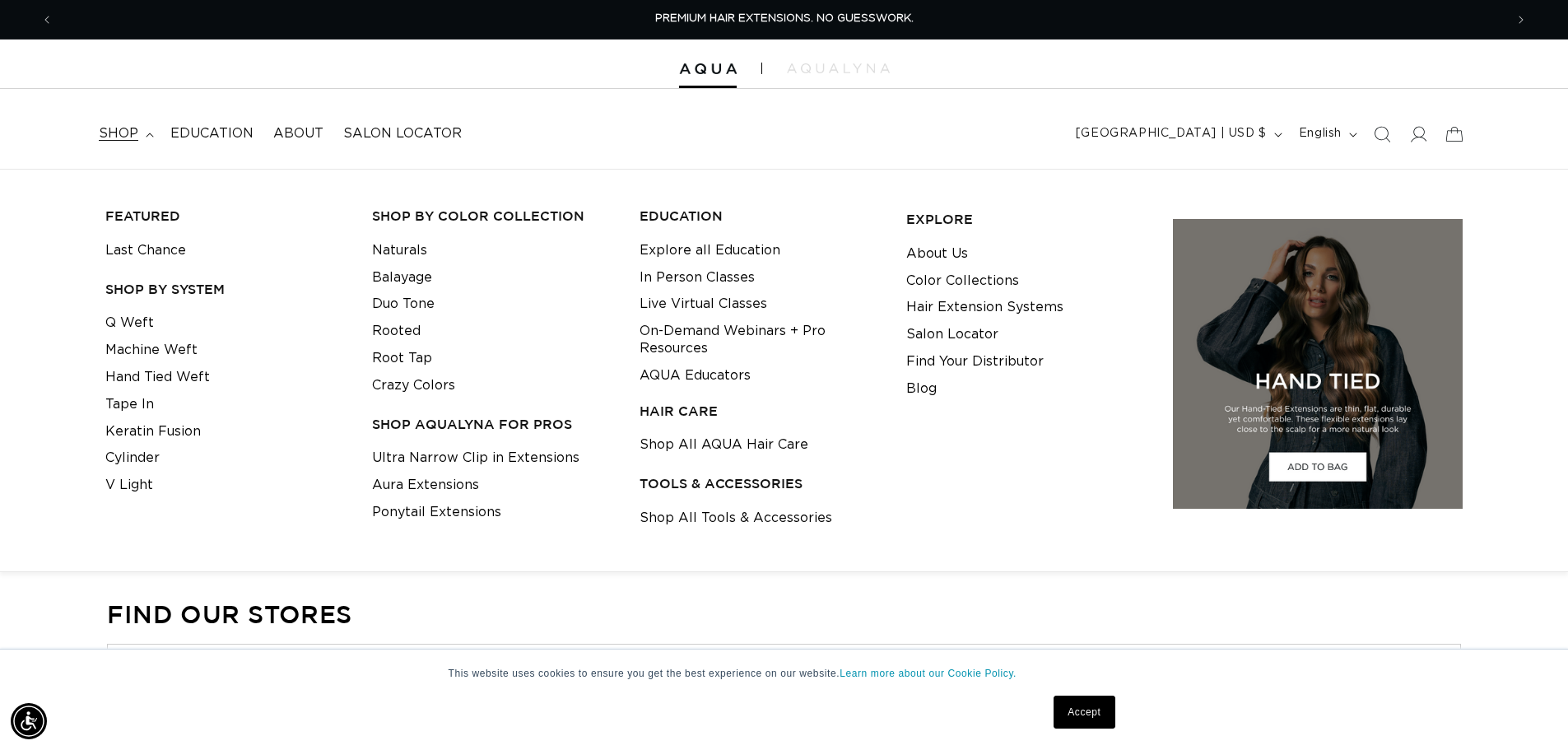
select select "m"
